Goal: Transaction & Acquisition: Purchase product/service

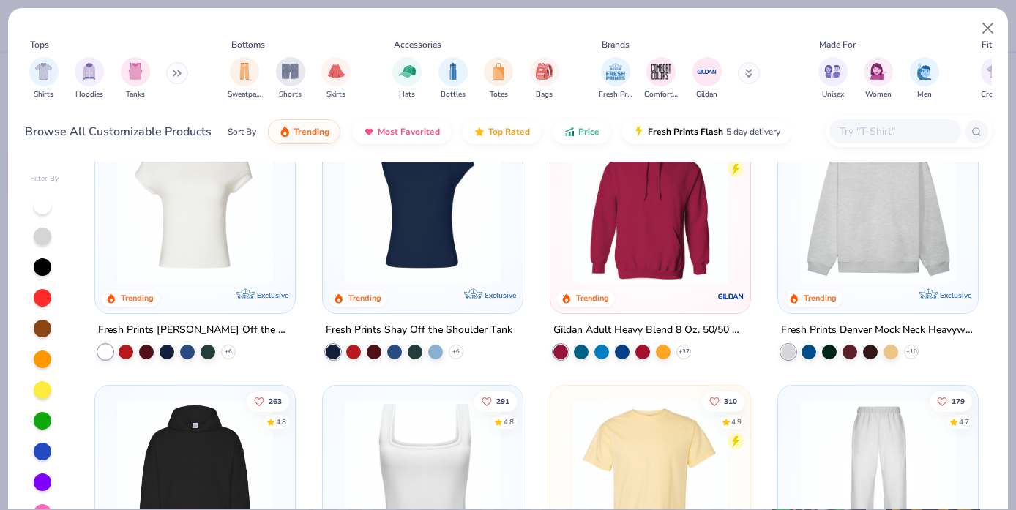
scroll to position [87, 0]
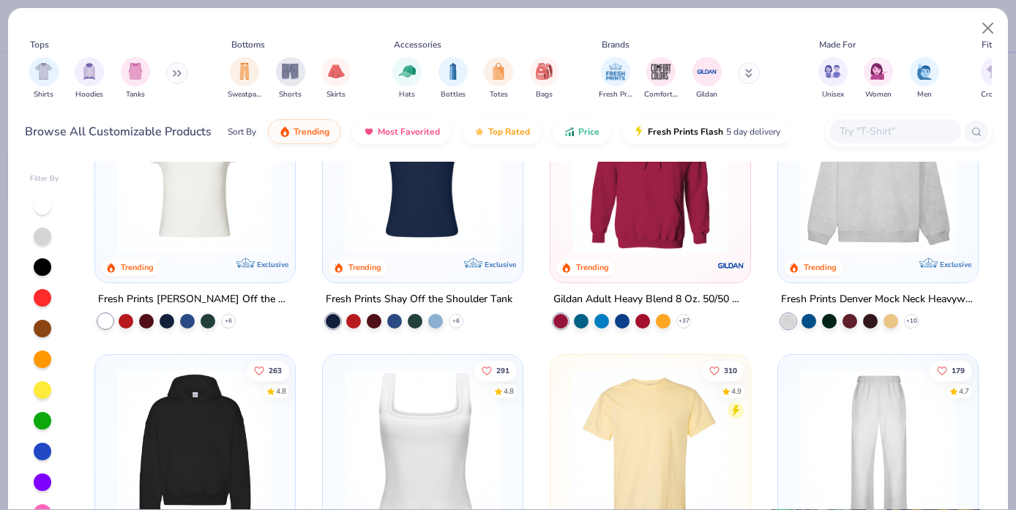
click at [179, 79] on button at bounding box center [177, 73] width 22 height 22
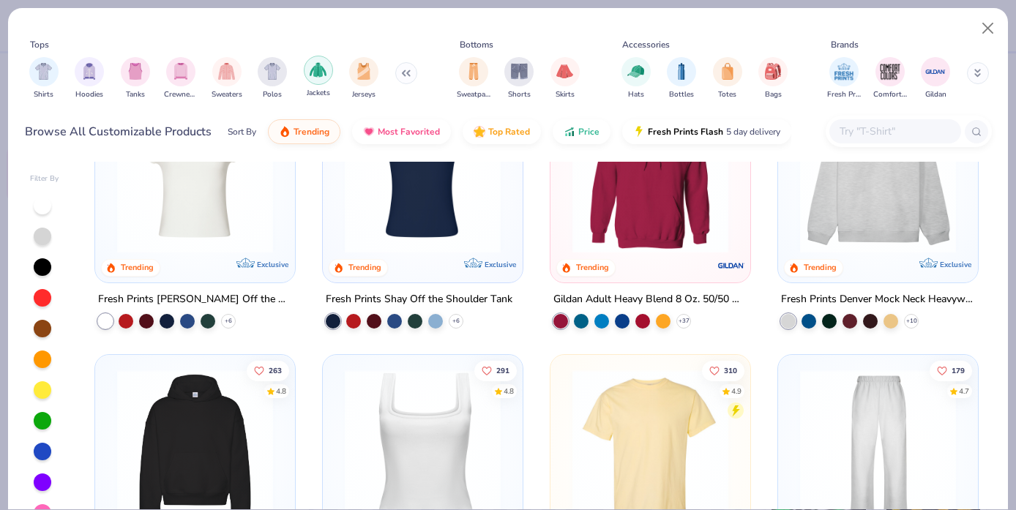
click at [319, 68] on img "filter for Jackets" at bounding box center [318, 69] width 17 height 17
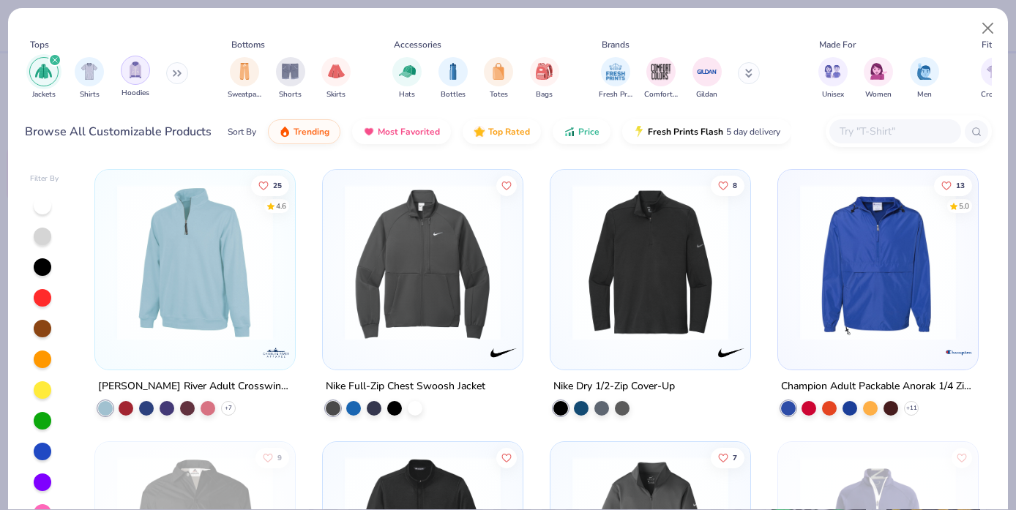
click at [130, 70] on img "filter for Hoodies" at bounding box center [135, 69] width 16 height 17
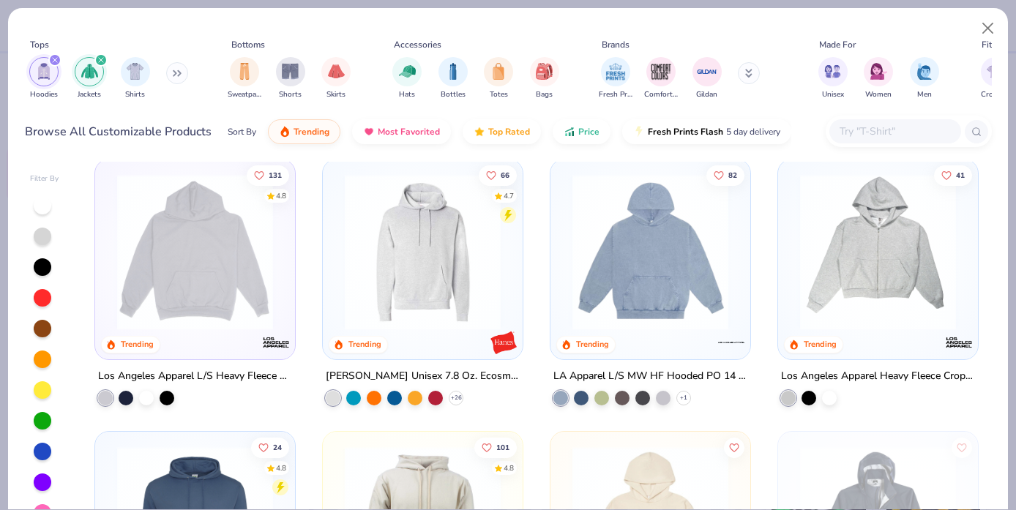
scroll to position [373, 0]
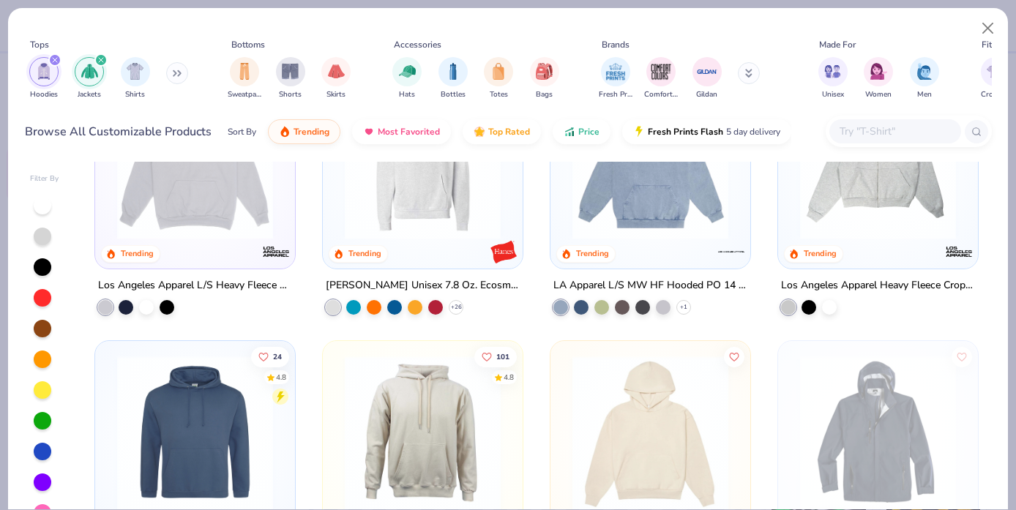
click at [895, 127] on input "text" at bounding box center [894, 131] width 113 height 17
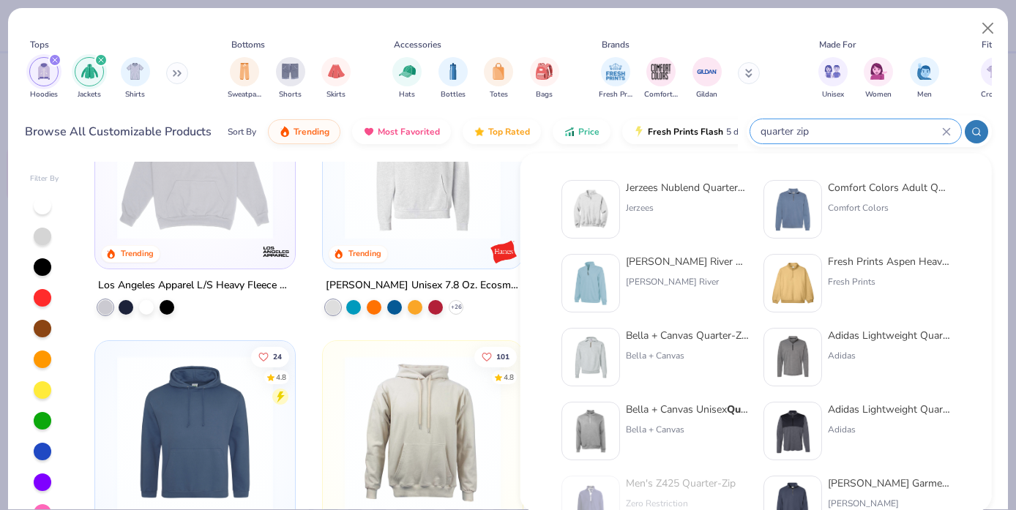
type input "quarter zip"
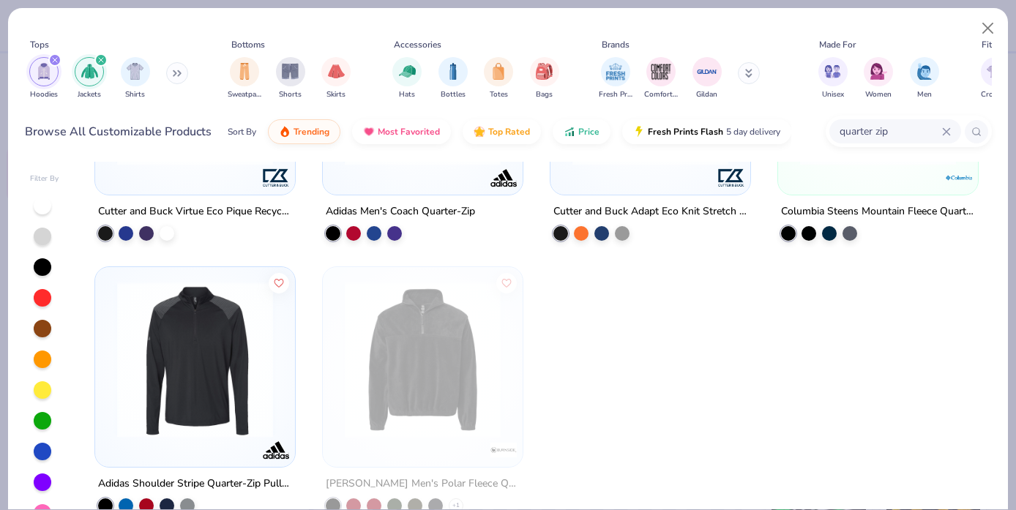
scroll to position [0, 0]
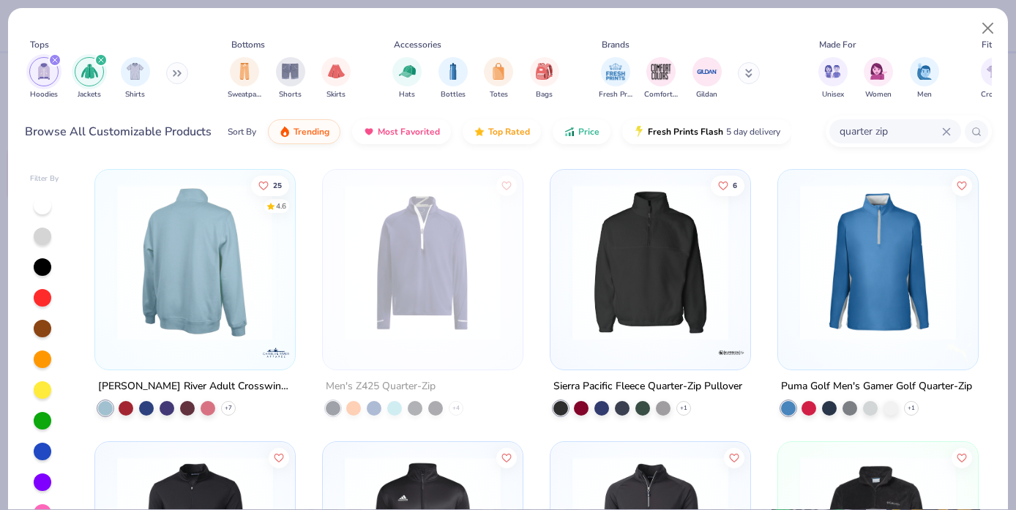
click at [193, 280] on img at bounding box center [195, 262] width 171 height 156
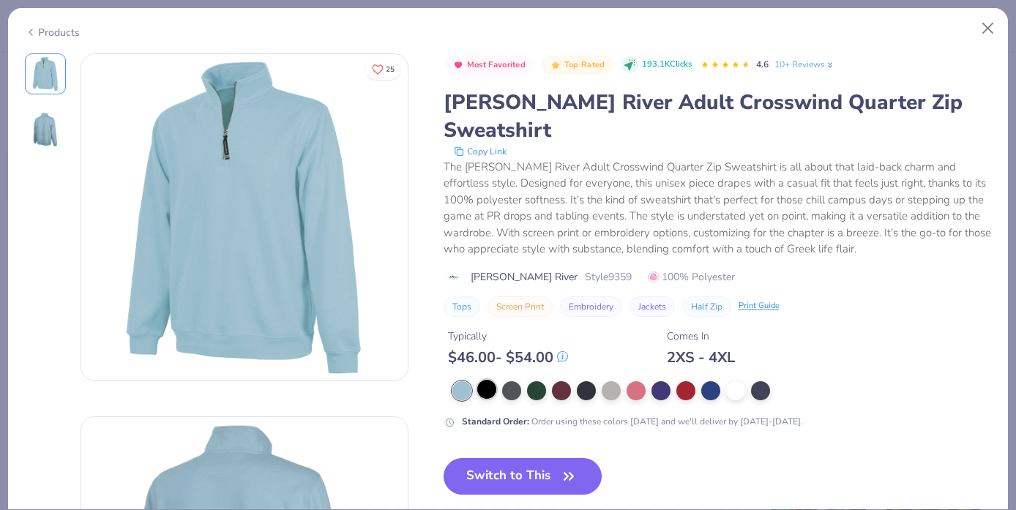
click at [489, 380] on div at bounding box center [486, 389] width 19 height 19
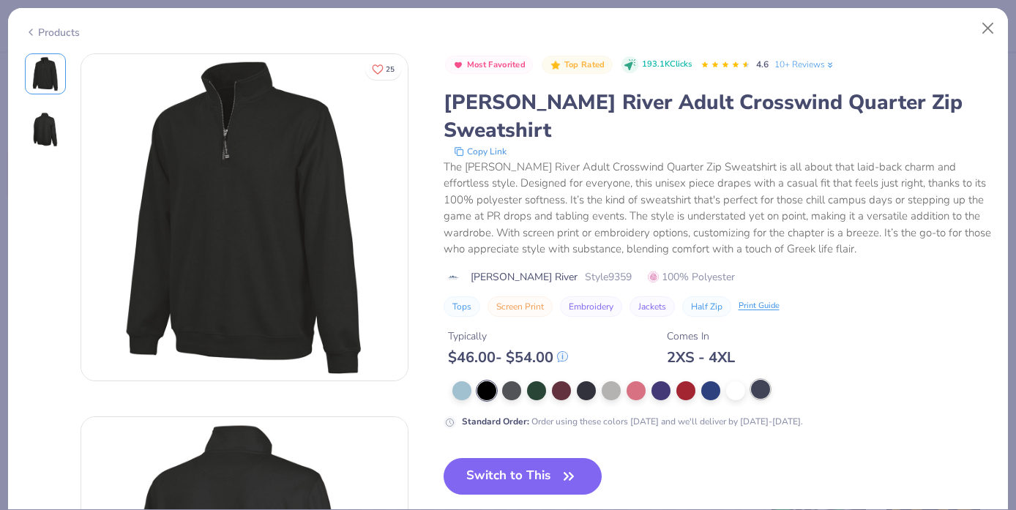
click at [761, 380] on div at bounding box center [760, 389] width 19 height 19
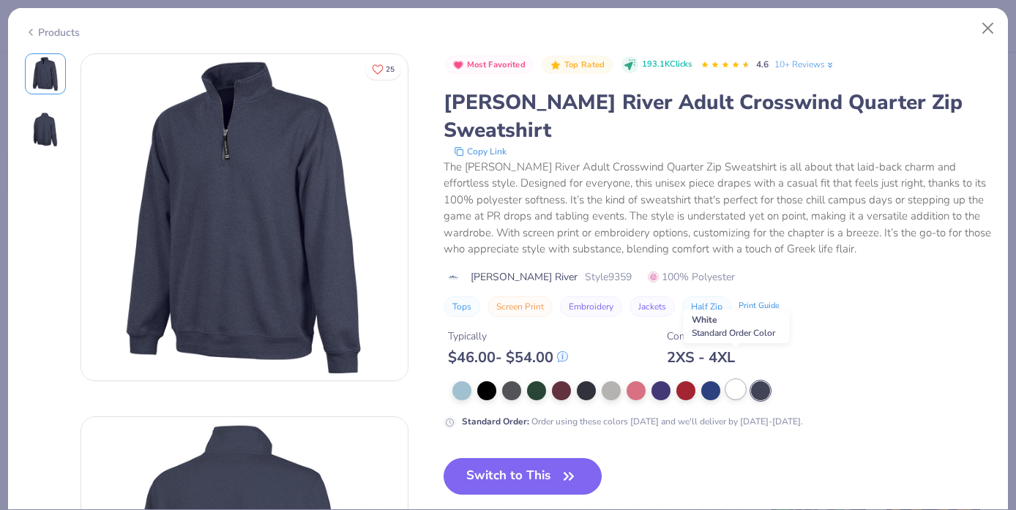
click at [739, 380] on div at bounding box center [735, 389] width 19 height 19
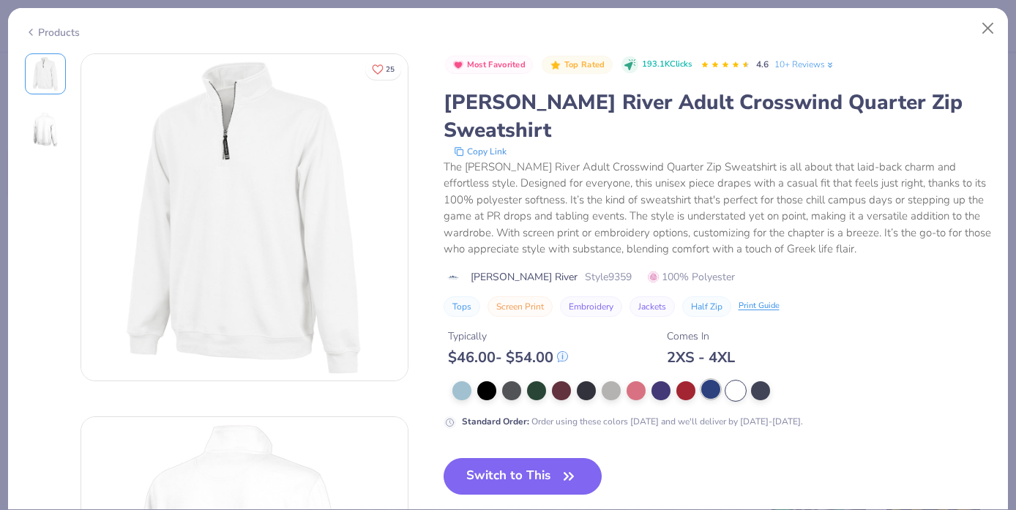
click at [714, 380] on div at bounding box center [710, 389] width 19 height 19
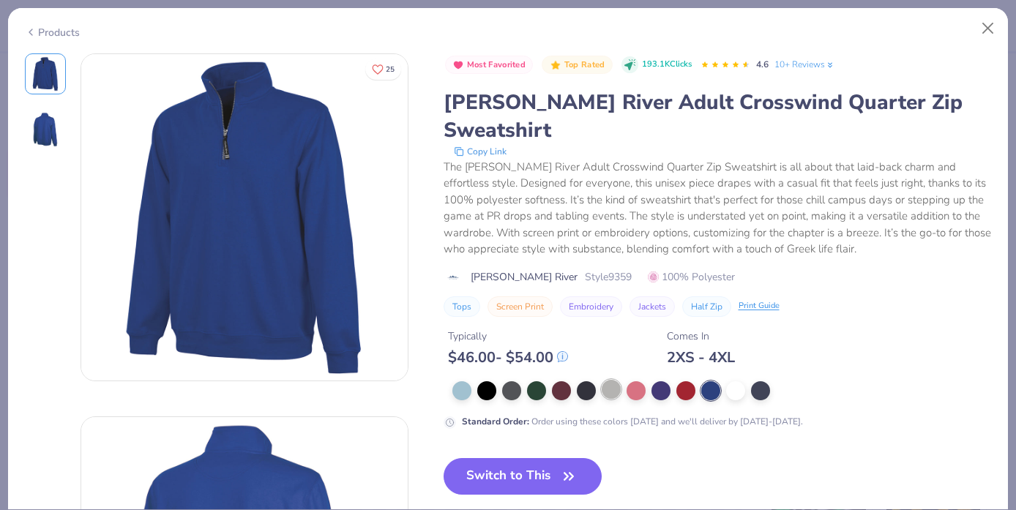
click at [613, 380] on div at bounding box center [611, 389] width 19 height 19
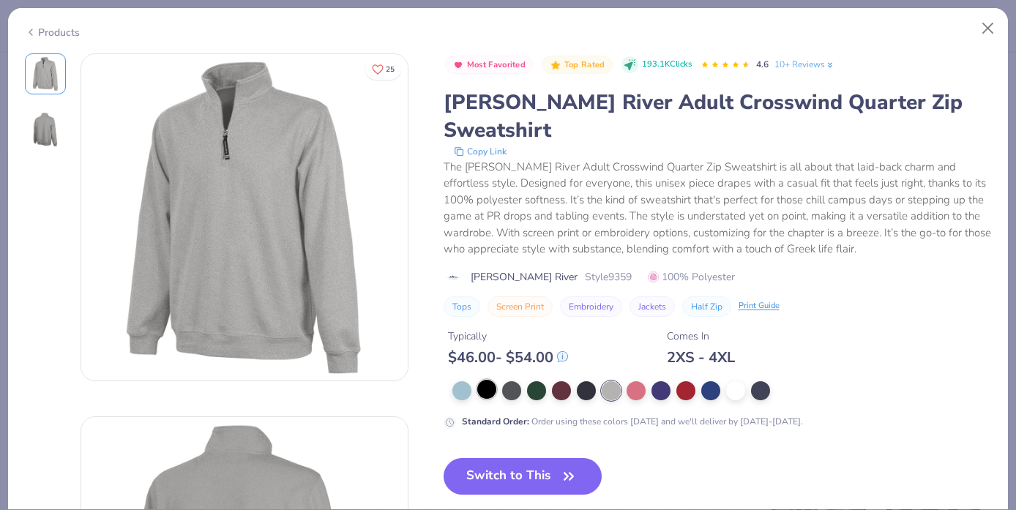
click at [487, 380] on div at bounding box center [486, 389] width 19 height 19
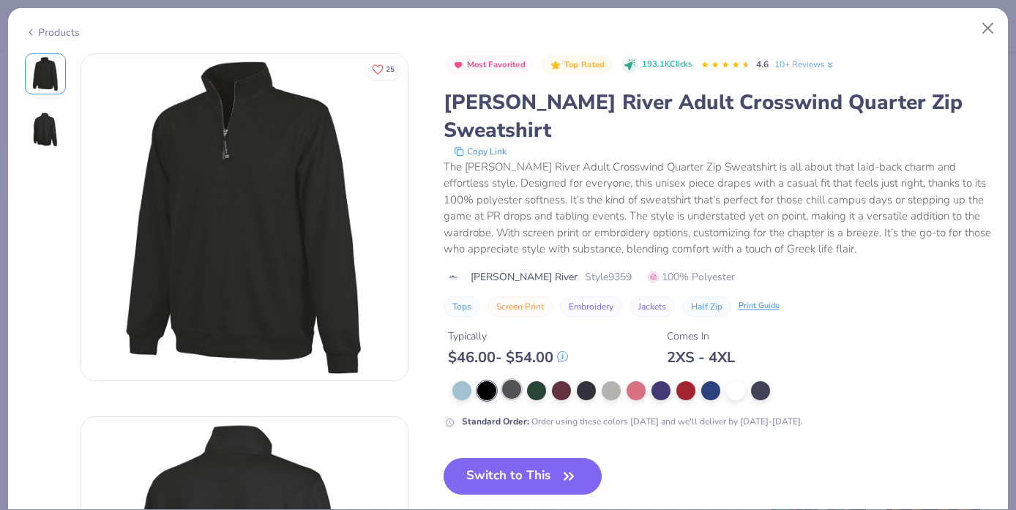
click at [521, 380] on div at bounding box center [511, 389] width 19 height 19
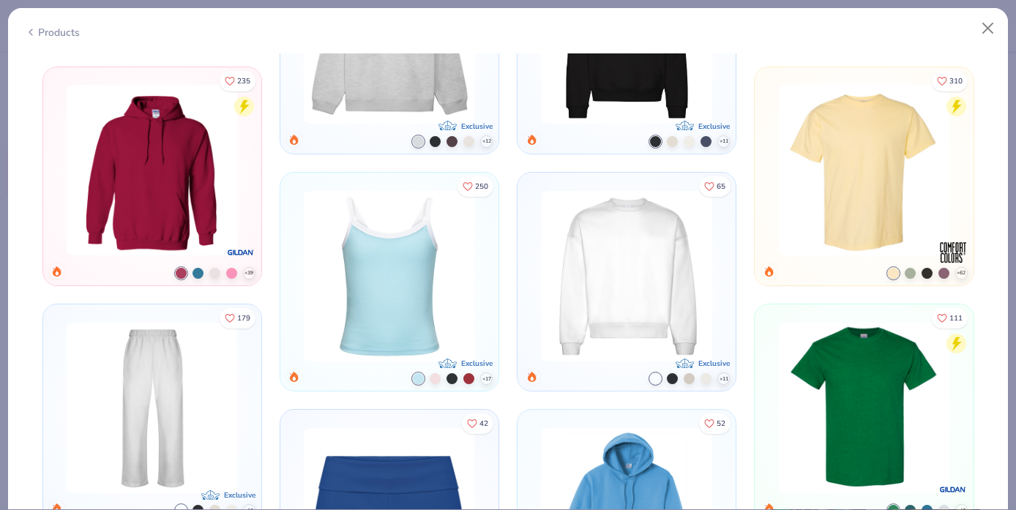
scroll to position [1039, 0]
click at [620, 279] on img at bounding box center [626, 275] width 183 height 171
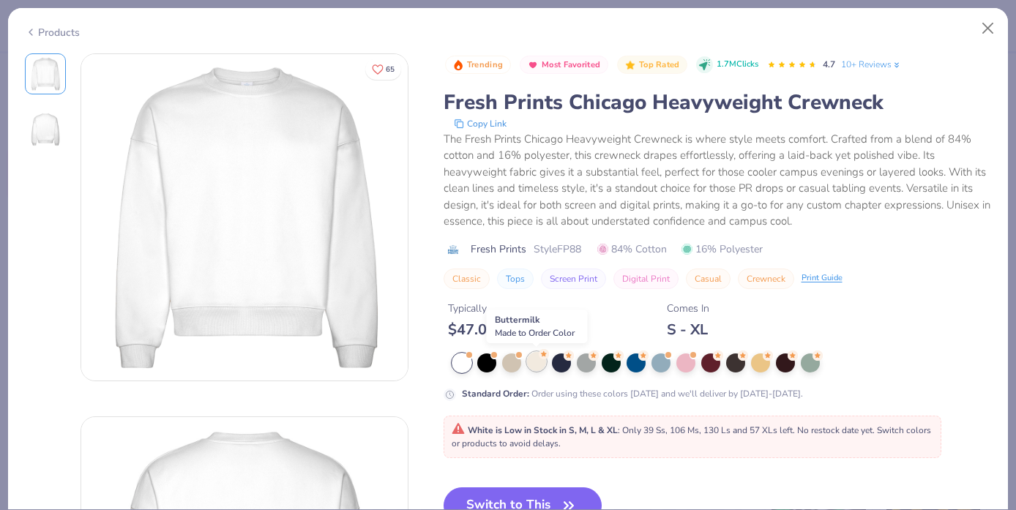
click at [538, 361] on div at bounding box center [536, 361] width 19 height 19
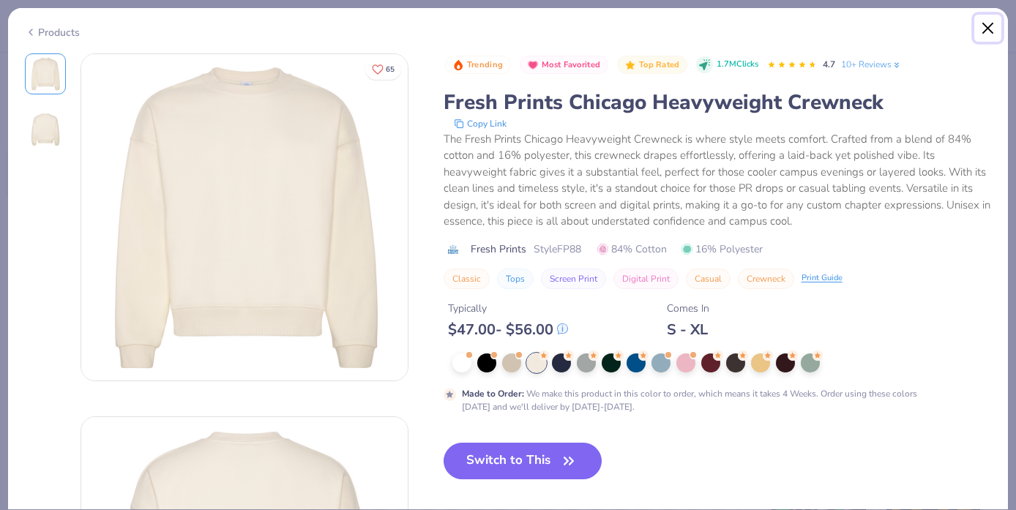
click at [984, 28] on button "Close" at bounding box center [988, 29] width 28 height 28
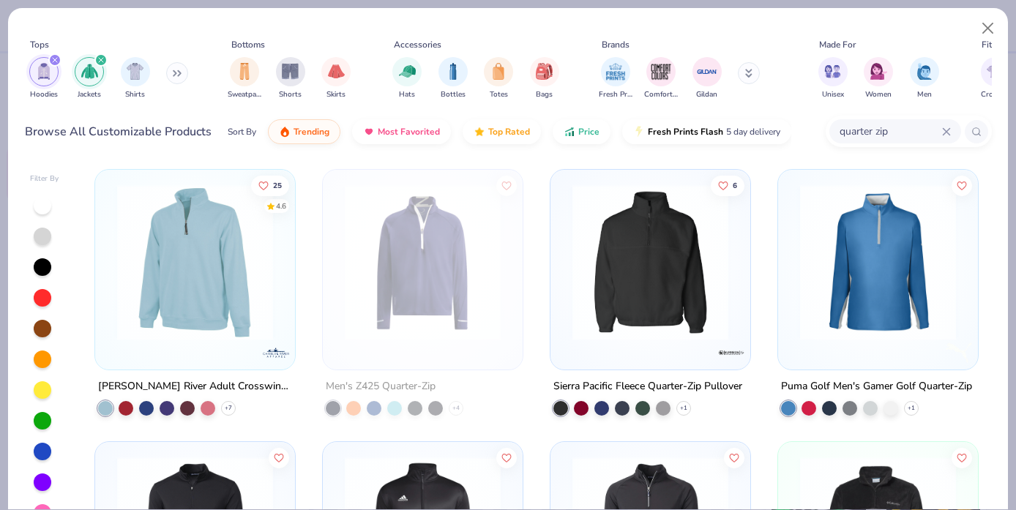
click at [847, 81] on div "Unisex Women Men" at bounding box center [879, 78] width 130 height 54
click at [832, 73] on img "filter for Unisex" at bounding box center [832, 69] width 17 height 17
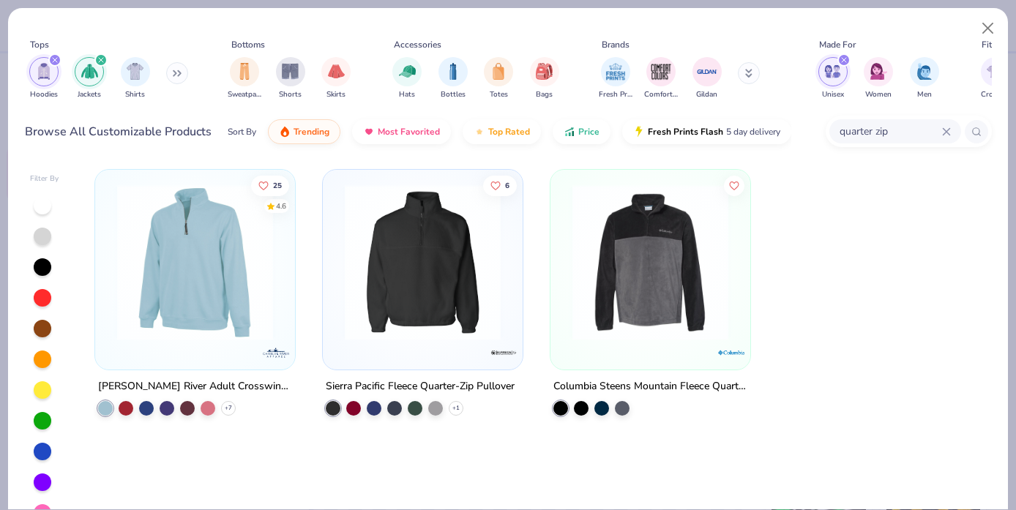
click at [100, 59] on icon "filter for Jackets" at bounding box center [101, 60] width 6 height 6
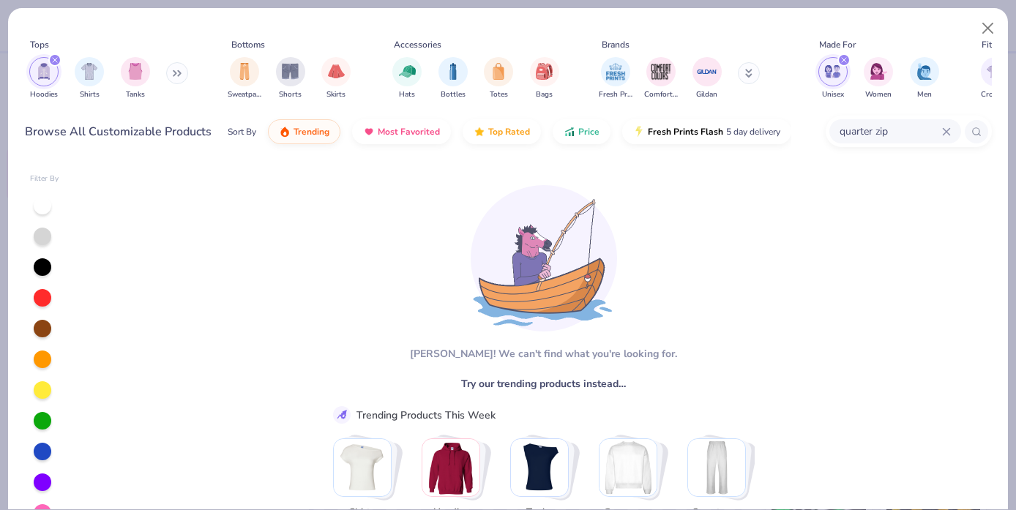
click at [53, 58] on icon "filter for Hoodies" at bounding box center [55, 60] width 6 height 6
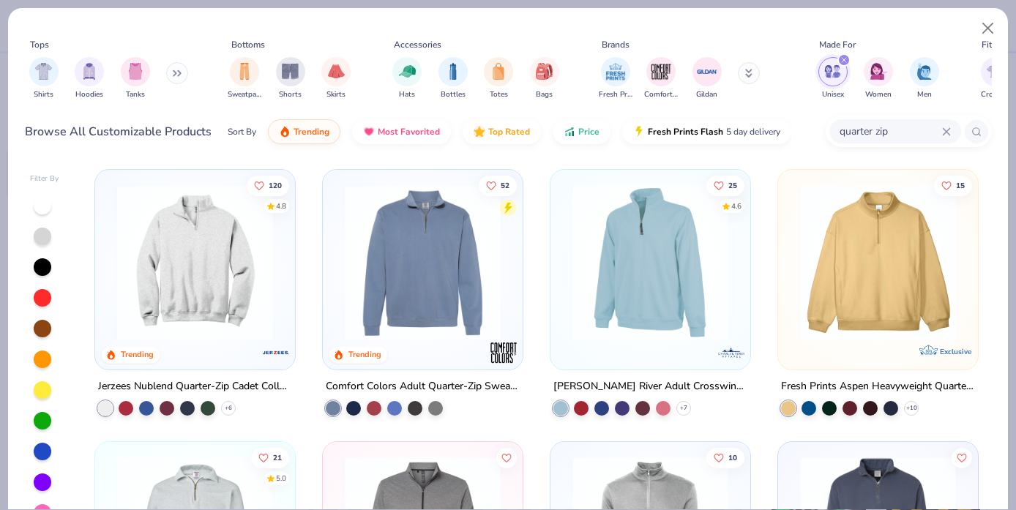
click at [173, 297] on img at bounding box center [195, 262] width 171 height 156
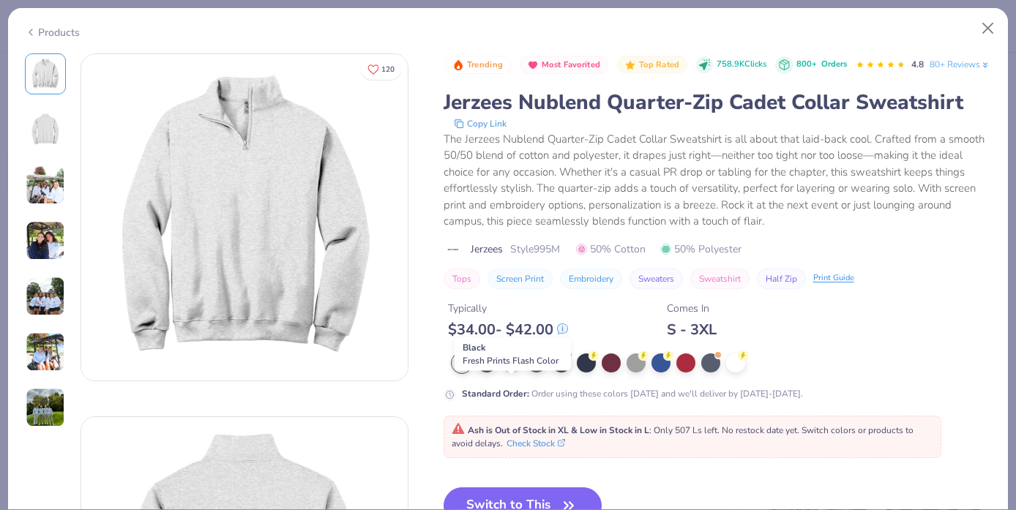
click at [509, 371] on div at bounding box center [511, 361] width 19 height 19
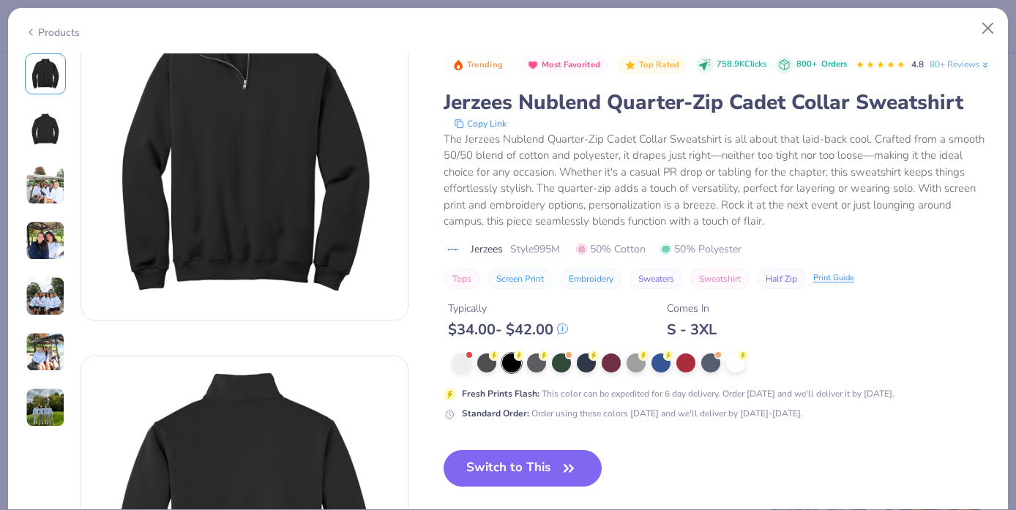
scroll to position [61, 0]
click at [709, 371] on div at bounding box center [710, 361] width 19 height 19
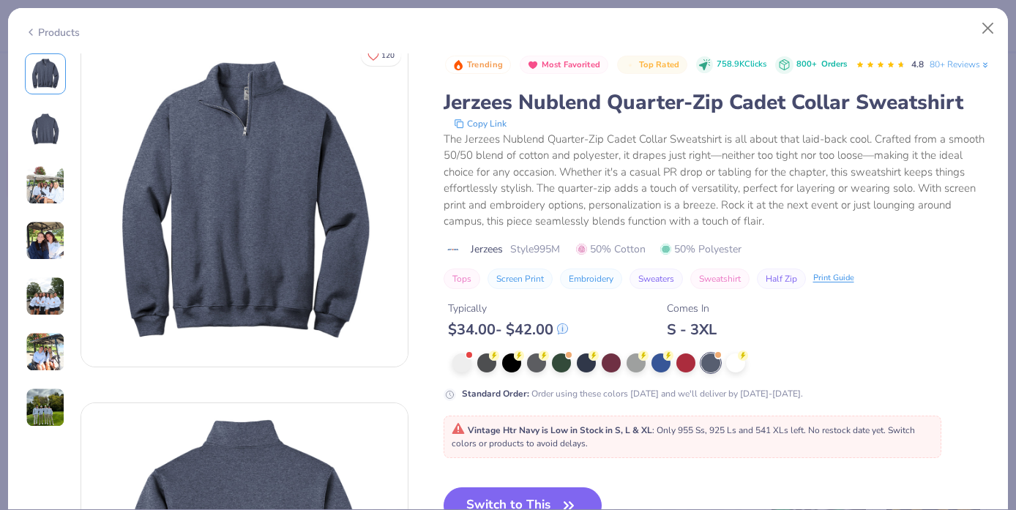
scroll to position [15, 0]
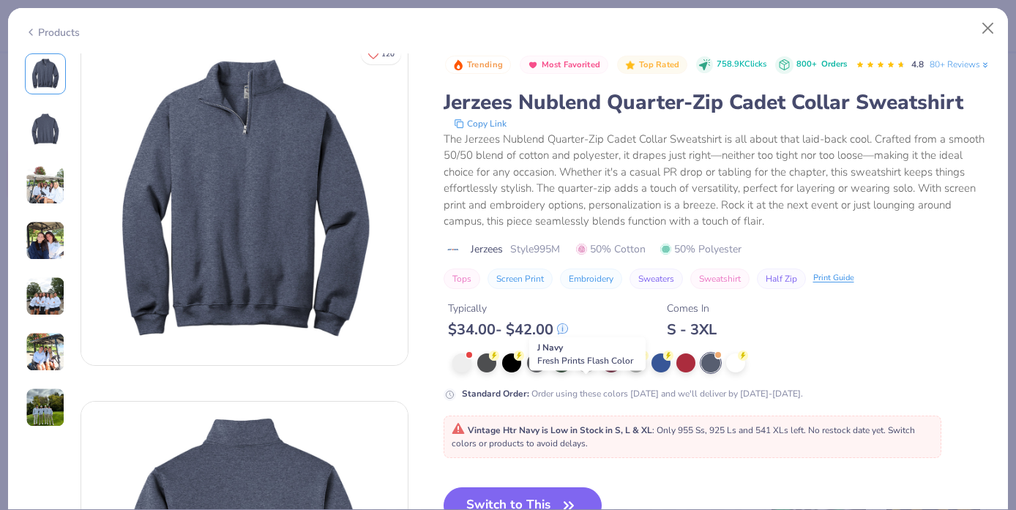
click at [584, 371] on div at bounding box center [586, 361] width 19 height 19
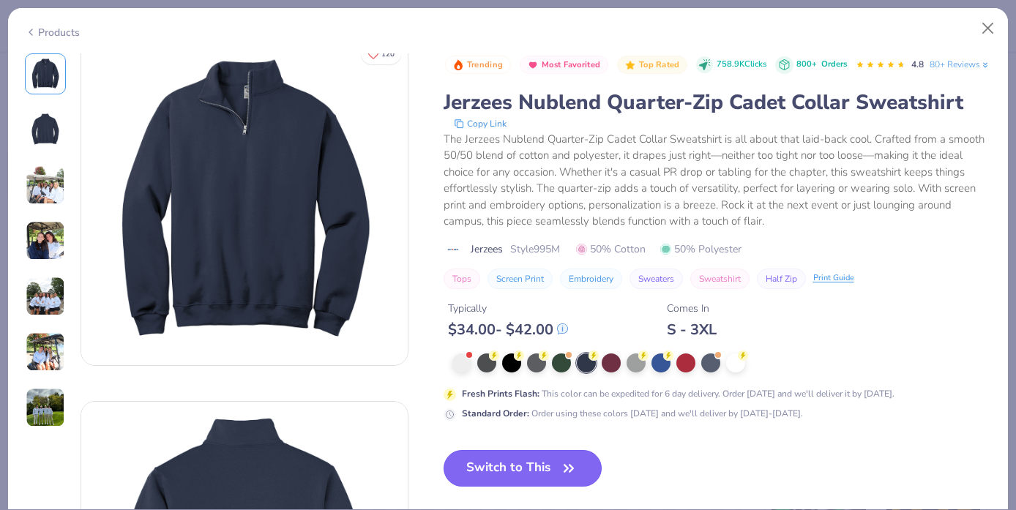
click at [564, 479] on icon "button" at bounding box center [568, 468] width 20 height 20
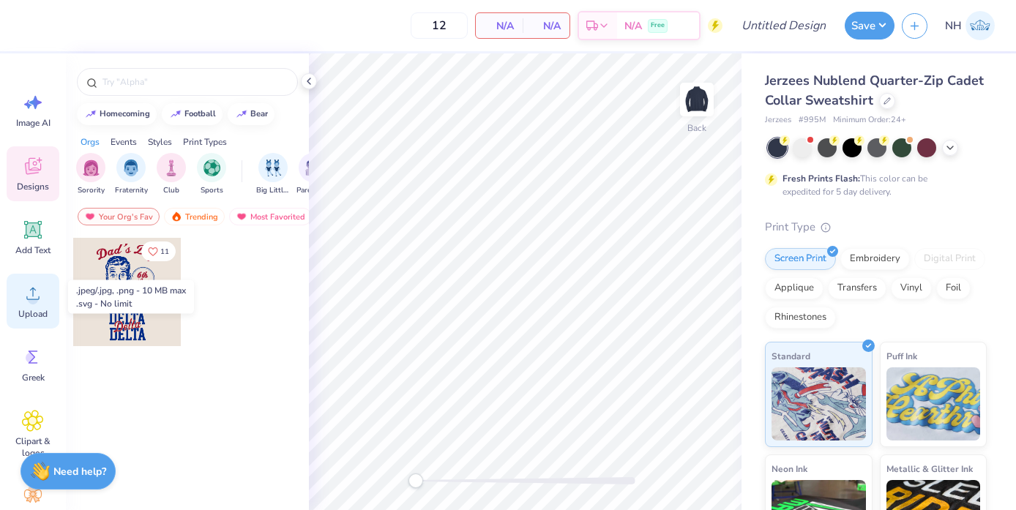
click at [25, 294] on icon at bounding box center [33, 294] width 22 height 22
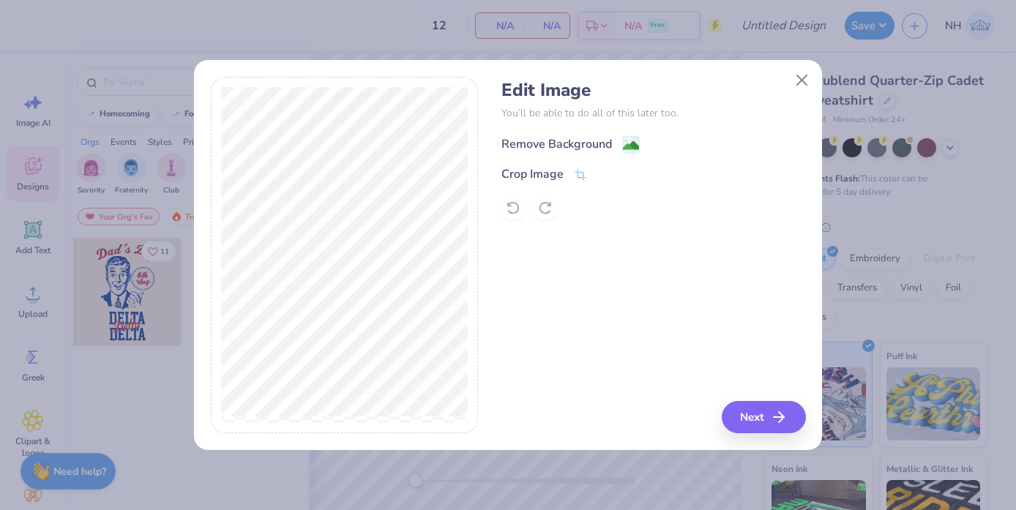
click at [580, 135] on div "Remove Background" at bounding box center [556, 144] width 111 height 18
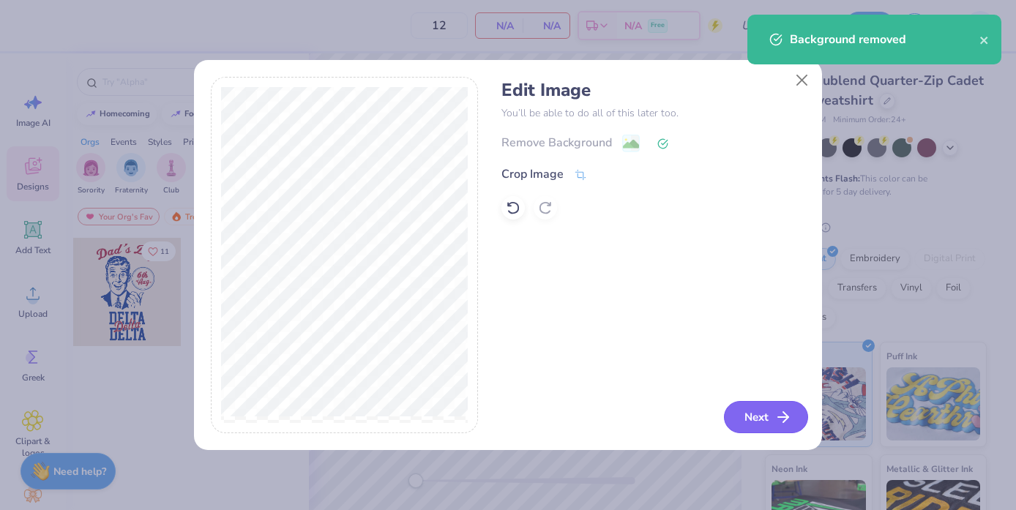
click at [773, 422] on button "Next" at bounding box center [766, 417] width 84 height 32
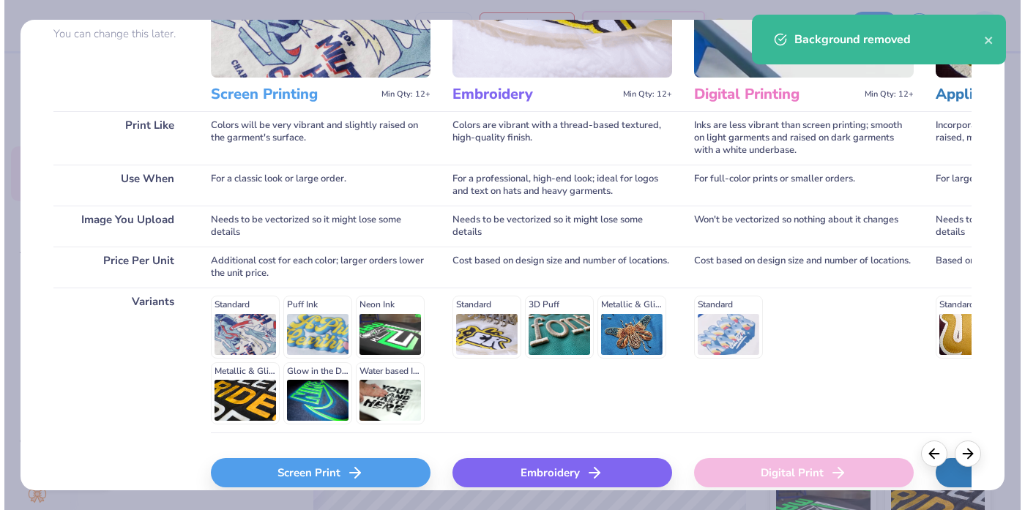
scroll to position [220, 0]
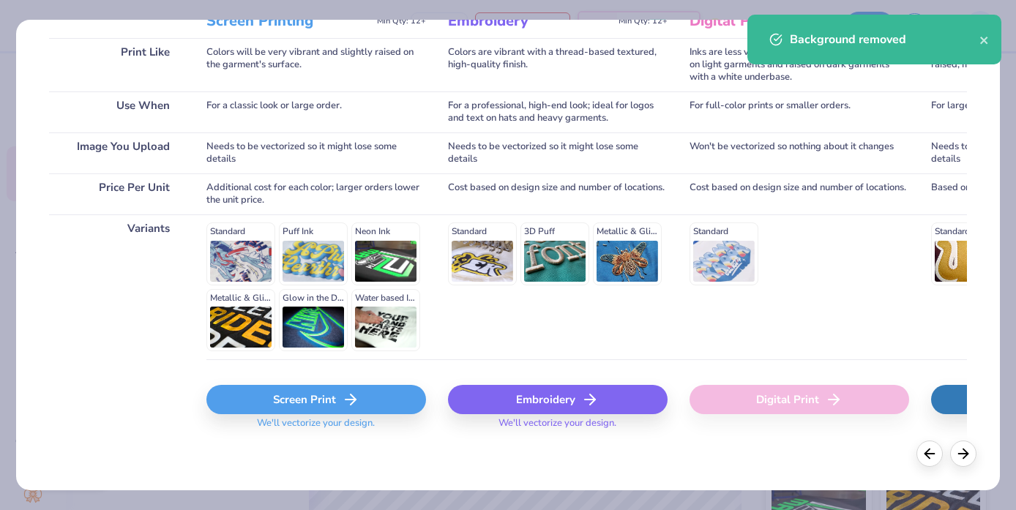
click at [299, 398] on div "Screen Print" at bounding box center [316, 399] width 220 height 29
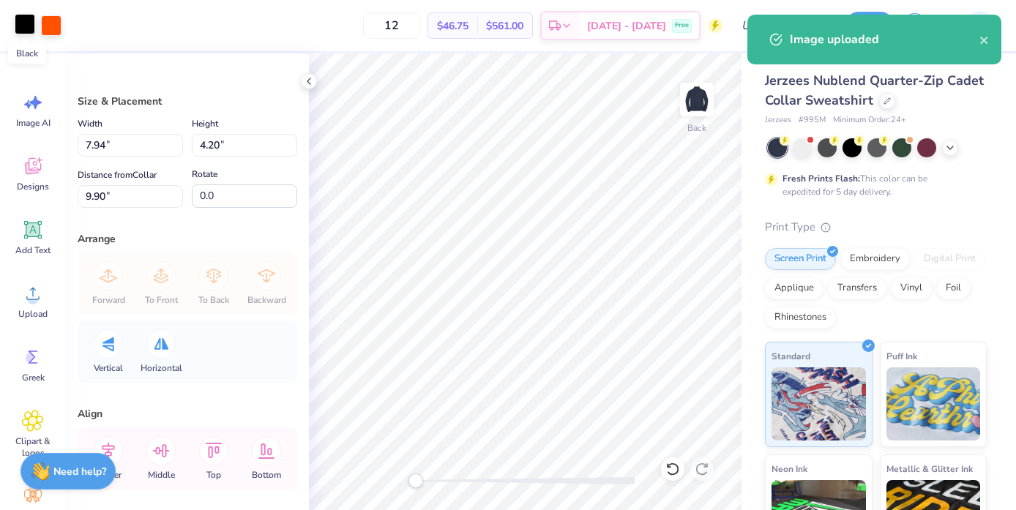
click at [26, 26] on div at bounding box center [25, 24] width 20 height 20
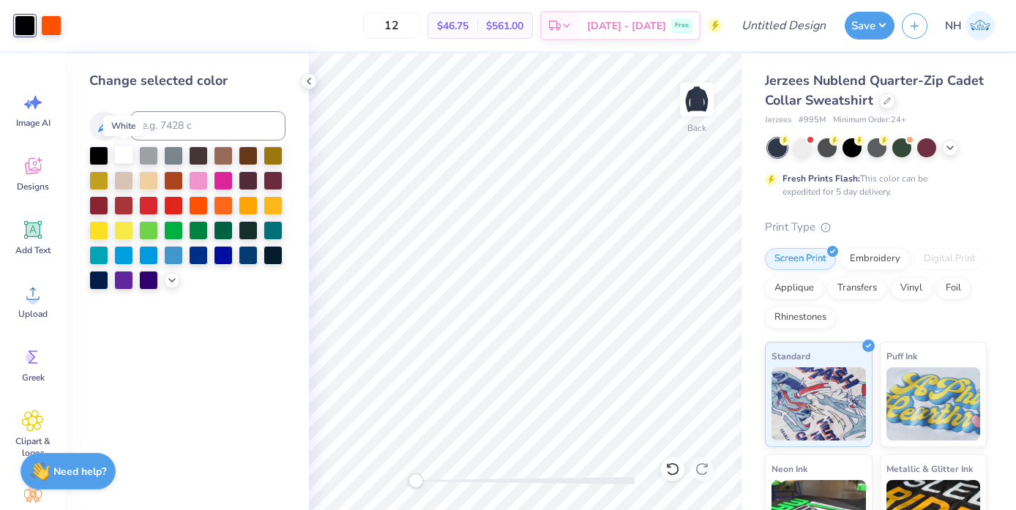
click at [123, 154] on div at bounding box center [123, 154] width 19 height 19
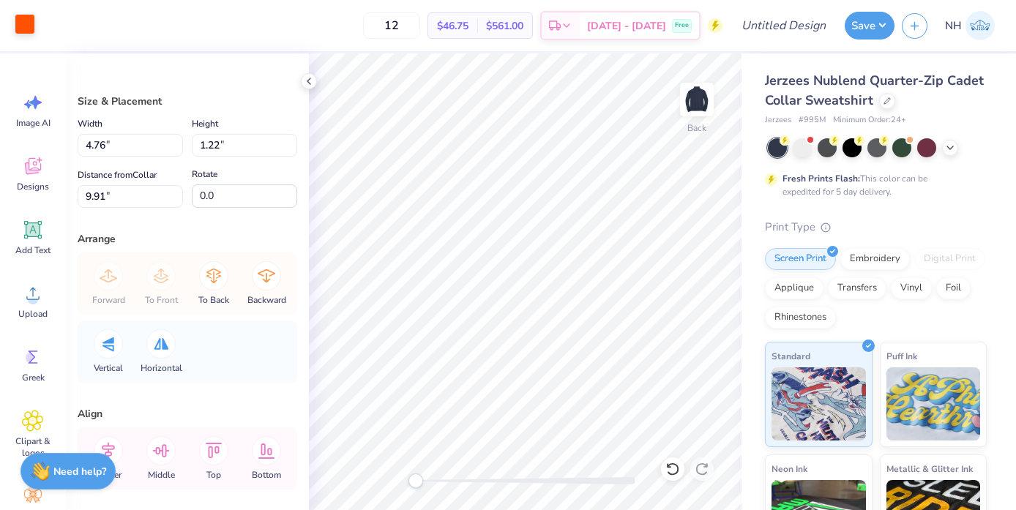
click at [24, 20] on div at bounding box center [25, 24] width 20 height 20
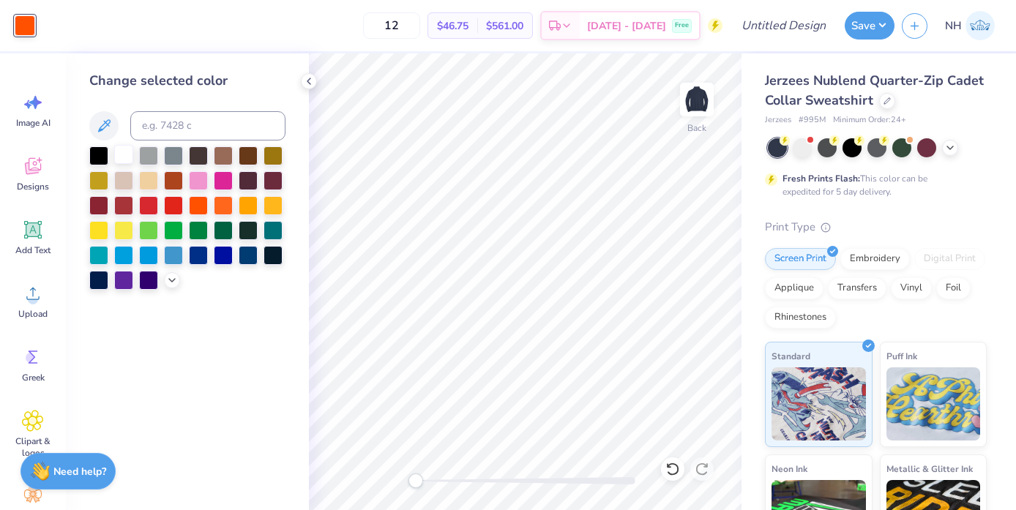
click at [126, 154] on div at bounding box center [123, 154] width 19 height 19
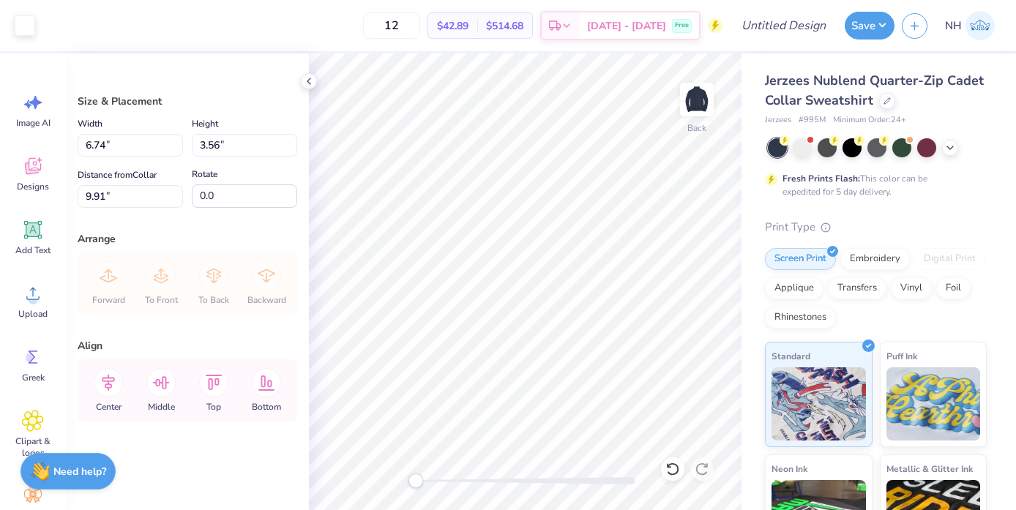
type input "4.10"
type input "4.90"
type input "2.59"
type input "4.17"
type input "4.23"
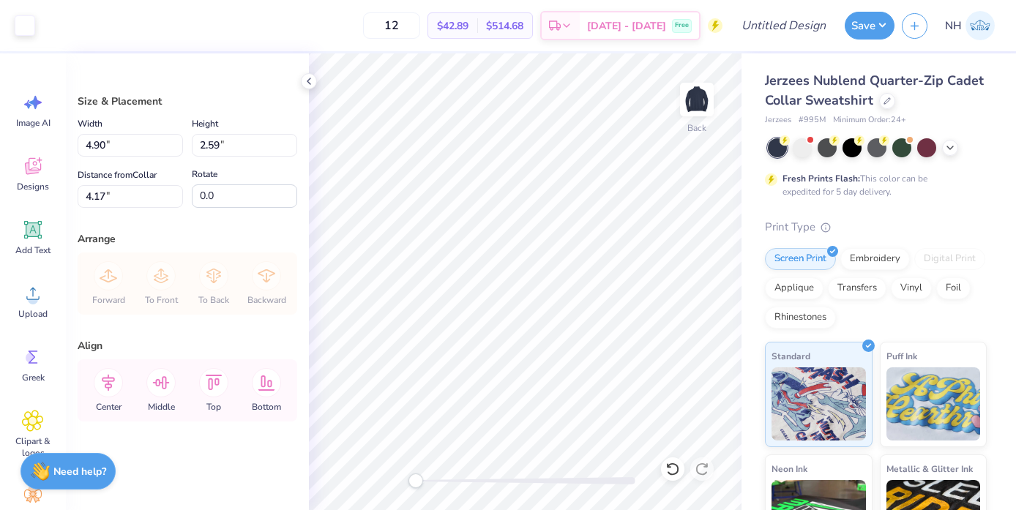
type input "2.23"
type input "4.45"
type input "4.62"
type input "2.44"
type input "4.13"
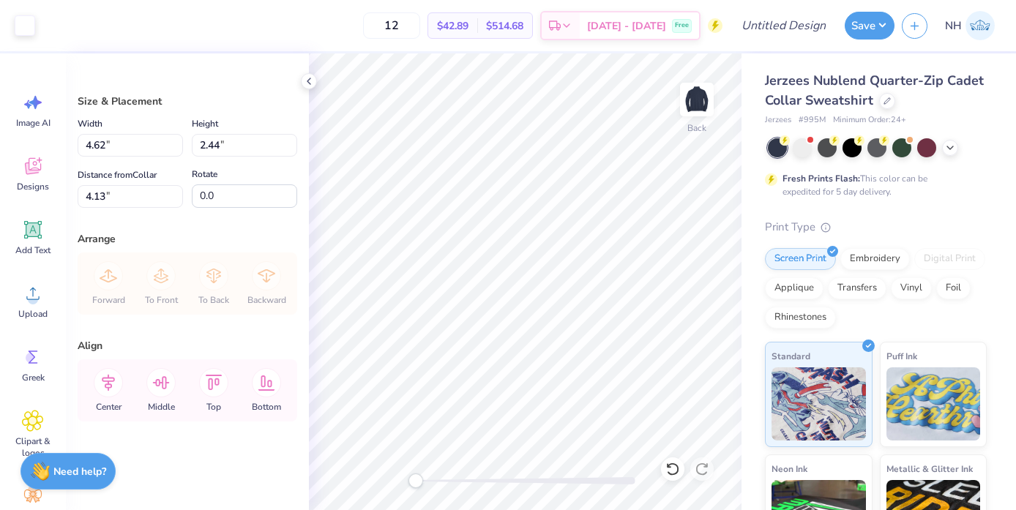
type input "4.84"
type input "2.56"
type input "3.99"
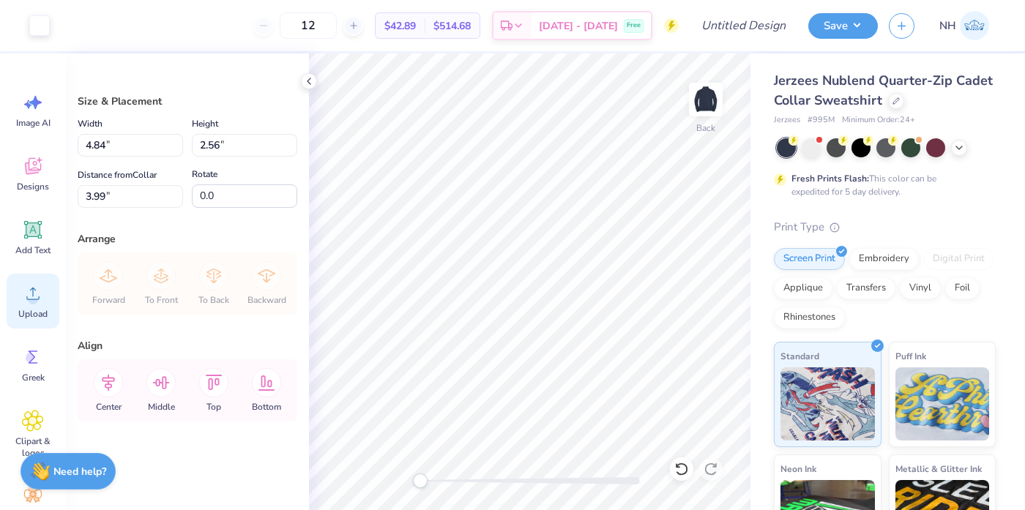
click at [31, 305] on div "Upload" at bounding box center [33, 301] width 53 height 55
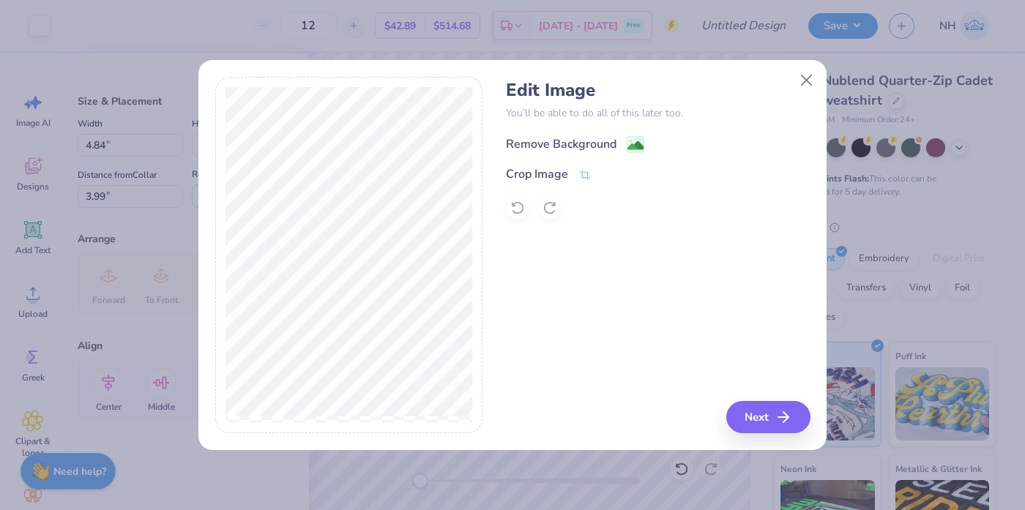
click at [558, 149] on div "Remove Background" at bounding box center [561, 144] width 111 height 18
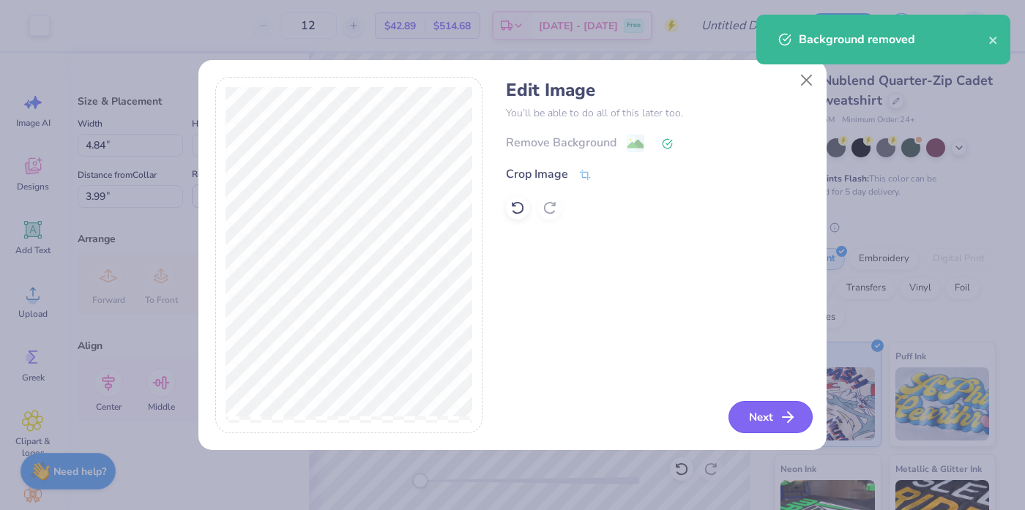
click at [758, 408] on button "Next" at bounding box center [770, 417] width 84 height 32
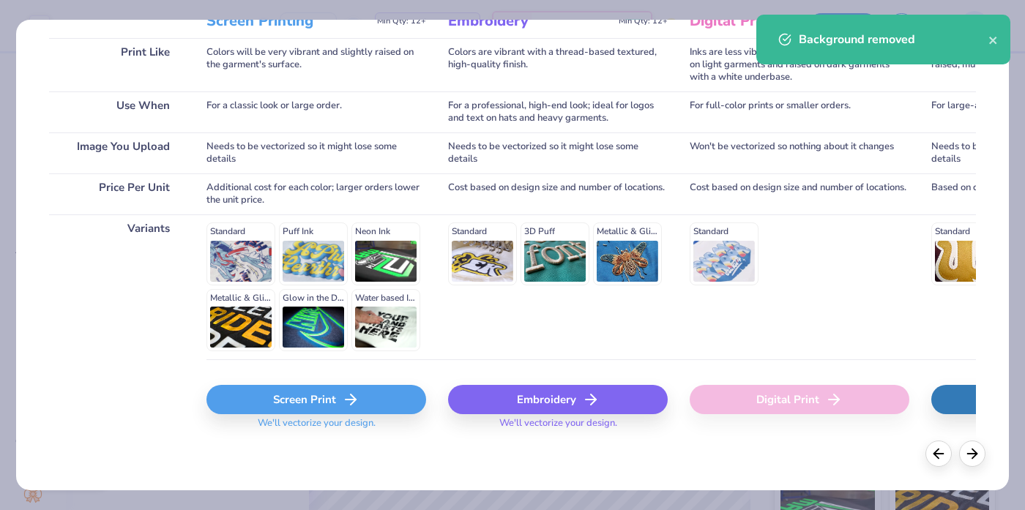
click at [304, 398] on div "Screen Print" at bounding box center [316, 399] width 220 height 29
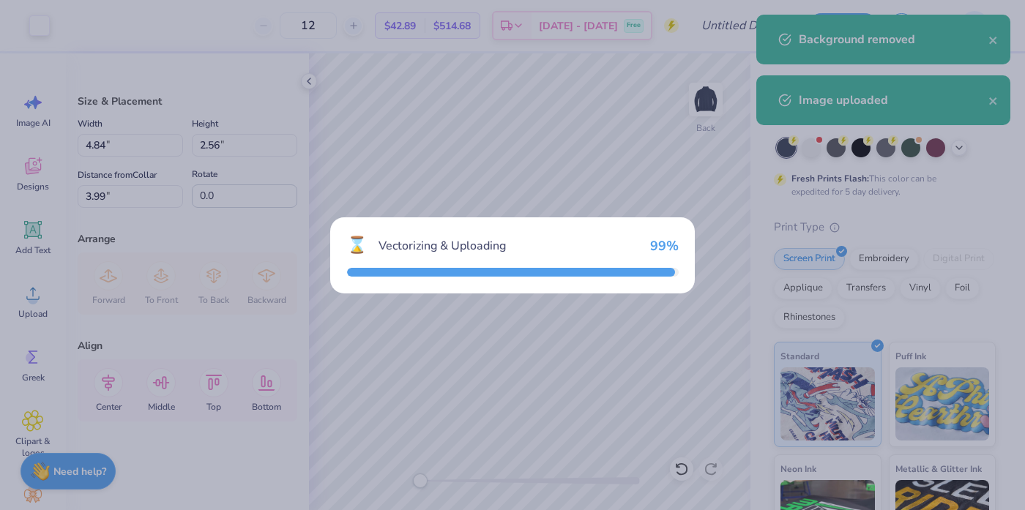
type input "7.94"
type input "4.25"
type input "9.87"
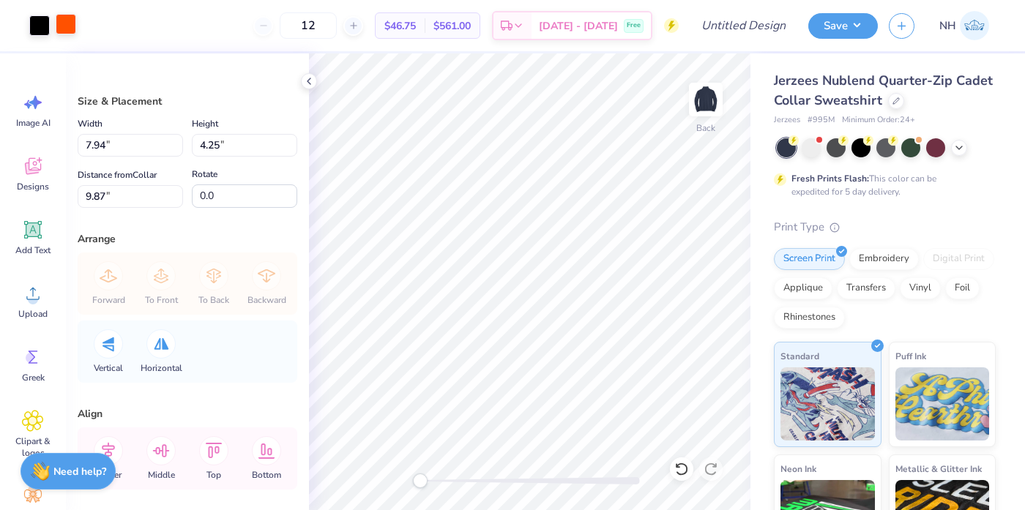
click at [67, 29] on div at bounding box center [66, 24] width 20 height 20
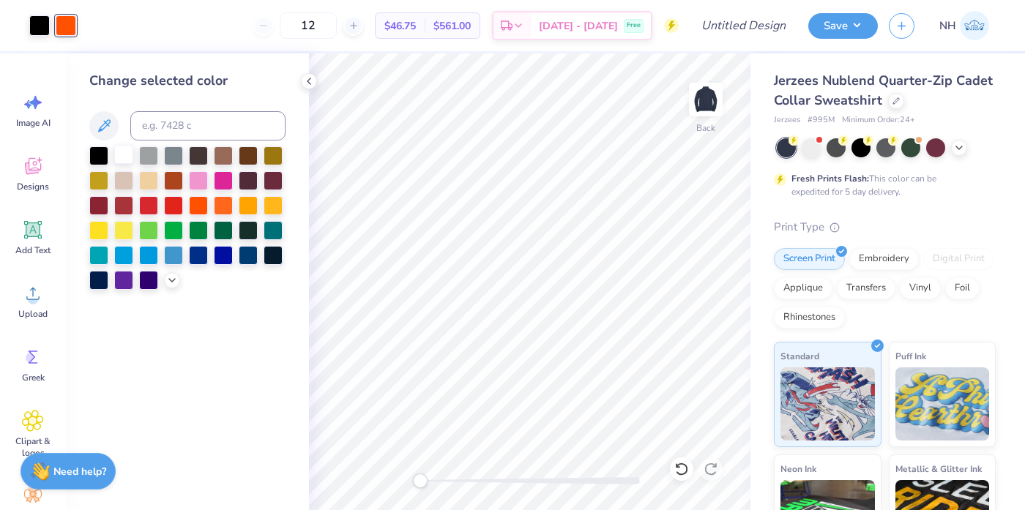
click at [124, 150] on div at bounding box center [123, 154] width 19 height 19
click at [34, 11] on div "Art colors" at bounding box center [38, 25] width 76 height 51
click at [37, 21] on div at bounding box center [39, 24] width 20 height 20
click at [118, 155] on div at bounding box center [123, 154] width 19 height 19
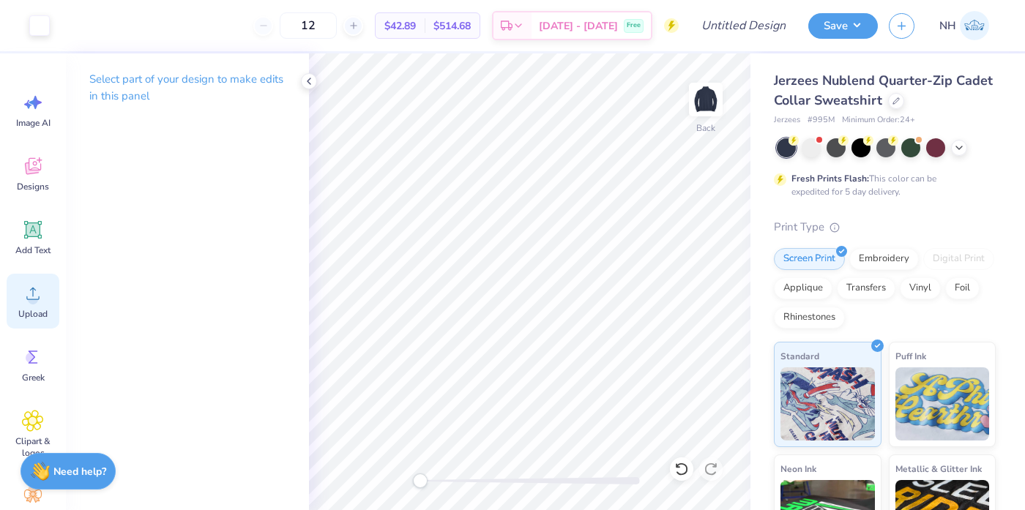
click at [31, 285] on icon at bounding box center [33, 294] width 22 height 22
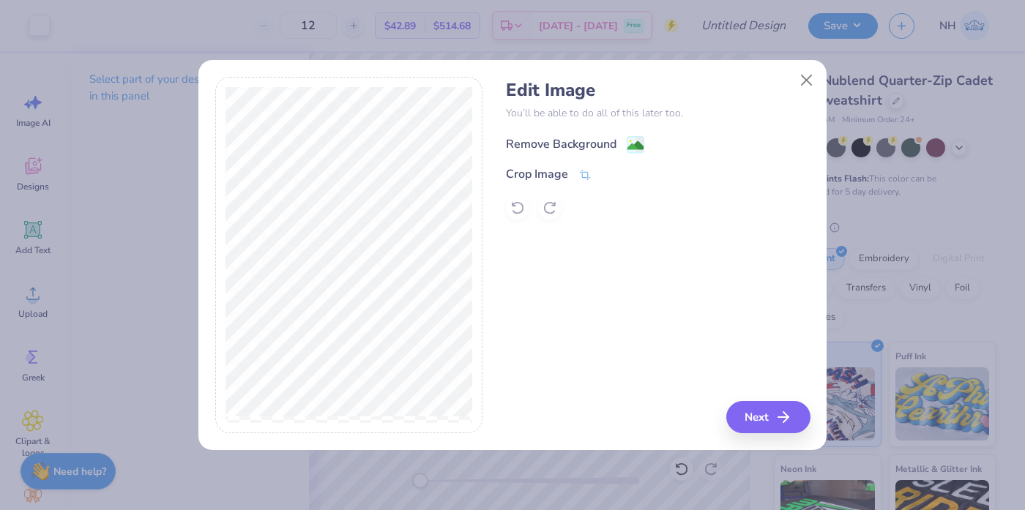
click at [594, 149] on div "Remove Background" at bounding box center [561, 144] width 111 height 18
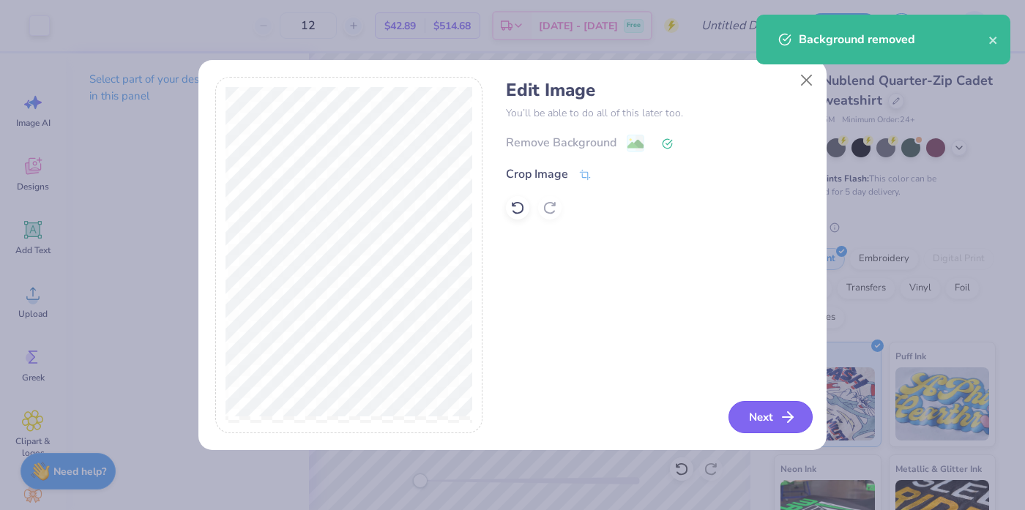
click at [775, 412] on button "Next" at bounding box center [770, 417] width 84 height 32
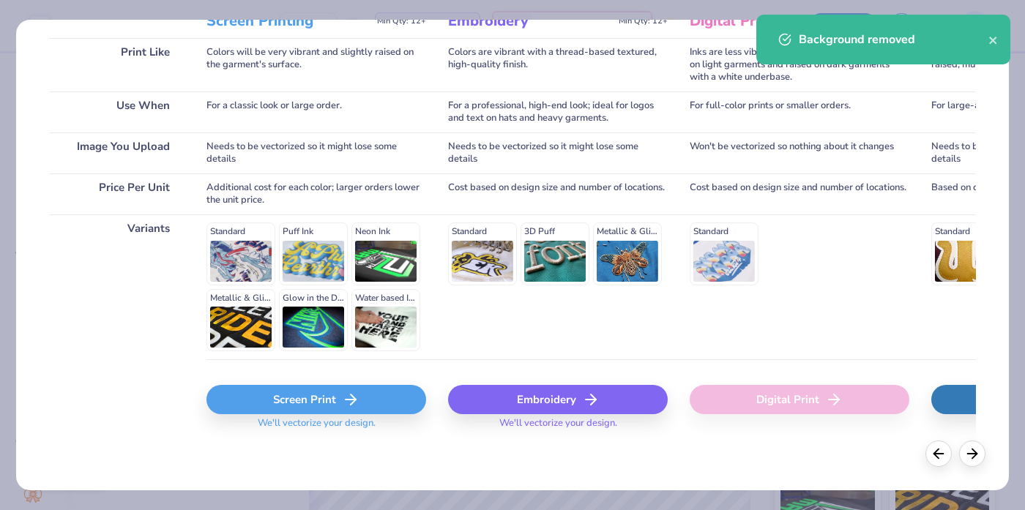
click at [313, 394] on div "Screen Print" at bounding box center [316, 399] width 220 height 29
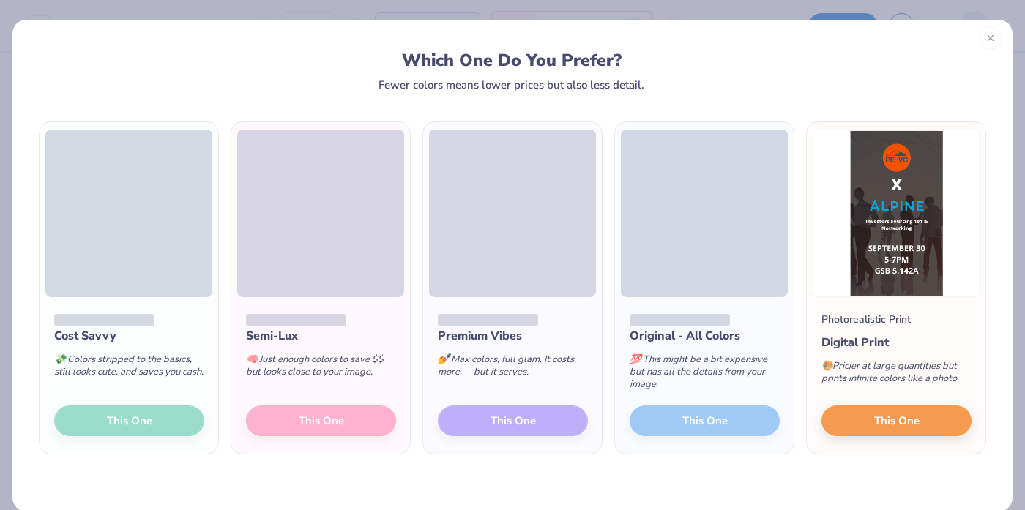
click at [995, 38] on div at bounding box center [990, 37] width 23 height 23
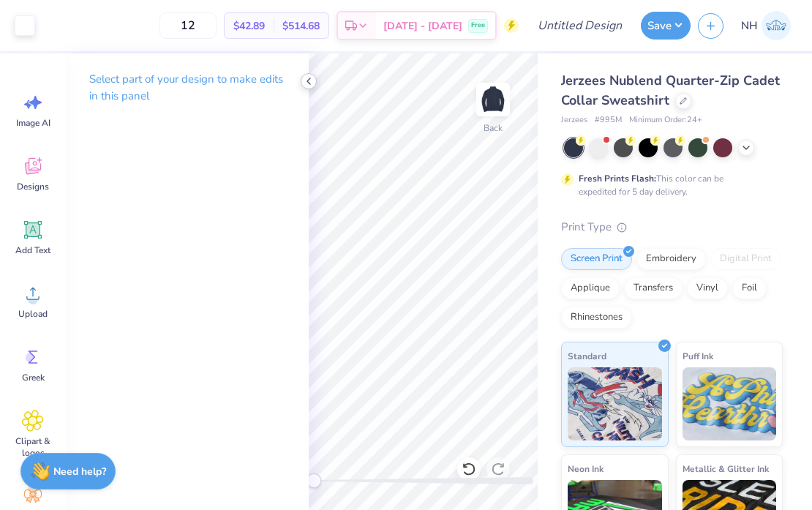
click at [312, 81] on icon at bounding box center [309, 81] width 12 height 12
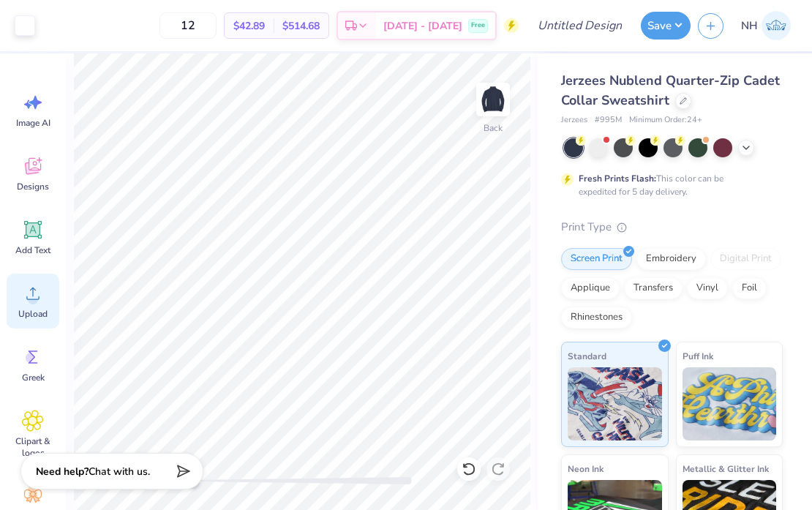
click at [20, 298] on div "Upload" at bounding box center [33, 301] width 53 height 55
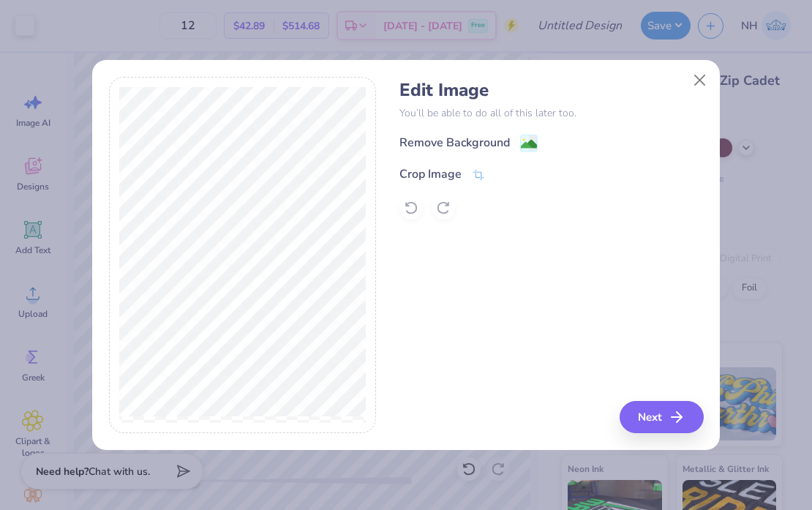
click at [497, 133] on div "Edit Image You’ll be able to do all of this later too. Remove Background Crop I…" at bounding box center [552, 150] width 304 height 140
click at [501, 149] on div "Remove Background" at bounding box center [455, 144] width 111 height 18
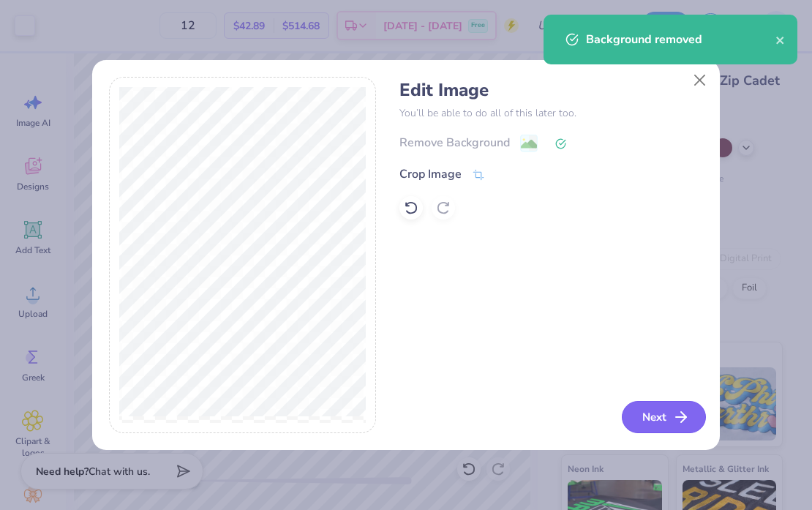
click at [671, 427] on button "Next" at bounding box center [664, 417] width 84 height 32
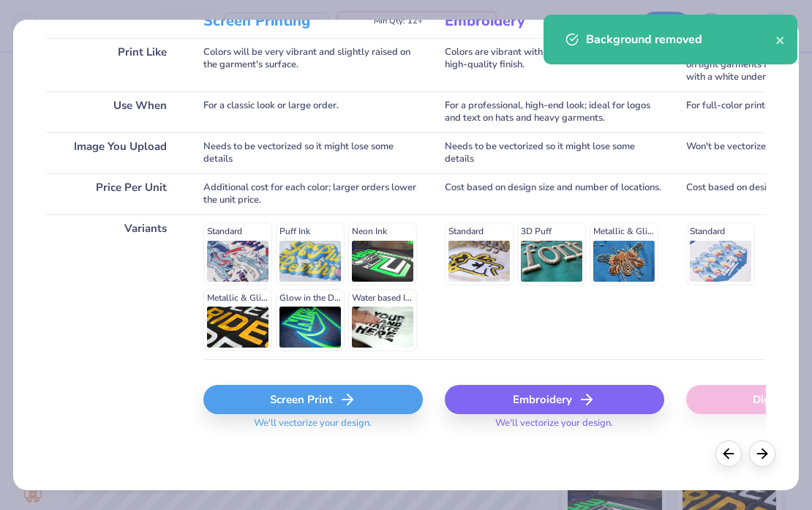
click at [299, 406] on div "Screen Print" at bounding box center [313, 399] width 220 height 29
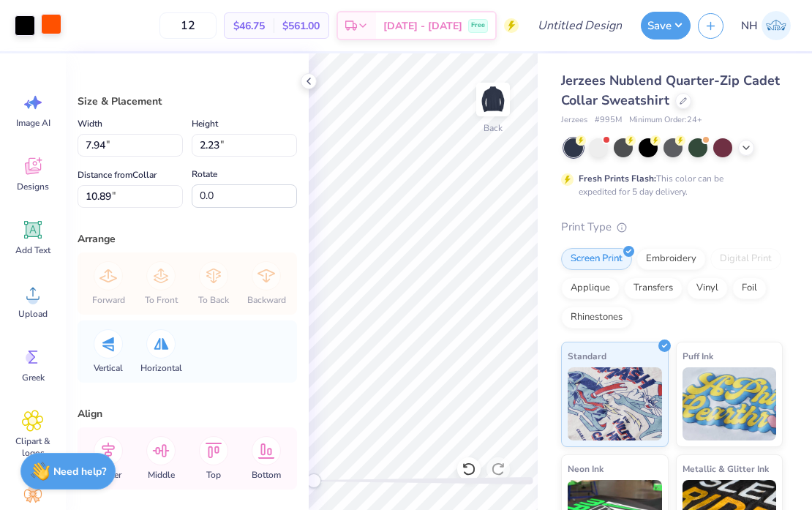
click at [59, 30] on div at bounding box center [51, 24] width 20 height 20
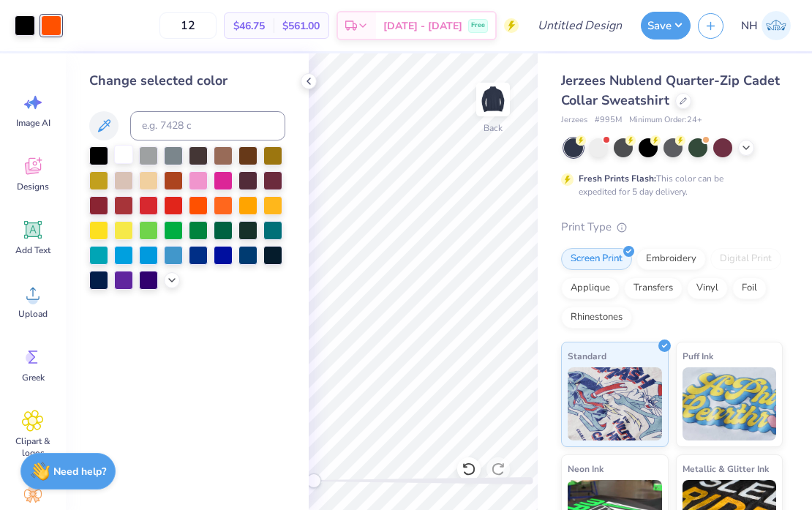
click at [127, 151] on div at bounding box center [123, 154] width 19 height 19
click at [18, 23] on div at bounding box center [25, 24] width 20 height 20
click at [121, 149] on div at bounding box center [123, 154] width 19 height 19
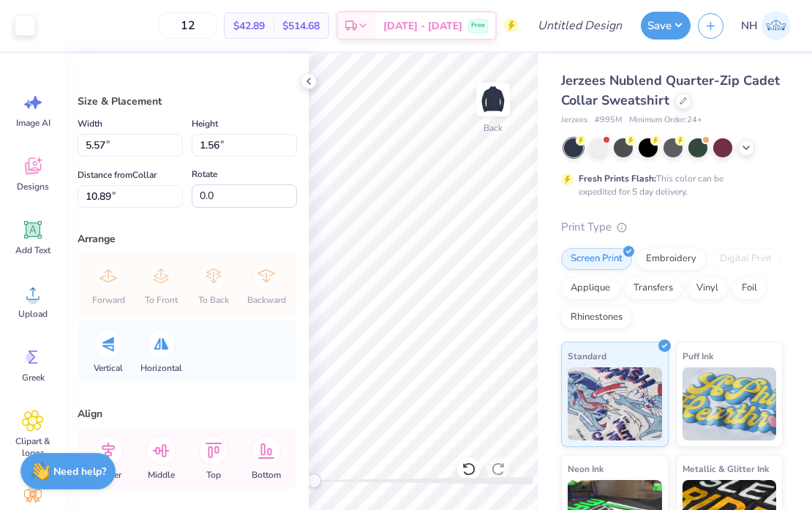
type input "5.57"
type input "1.56"
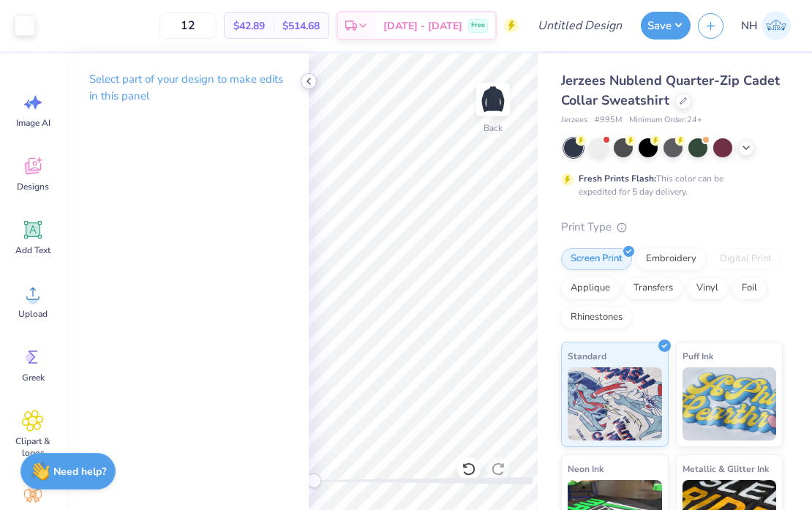
click at [310, 78] on polyline at bounding box center [308, 81] width 3 height 6
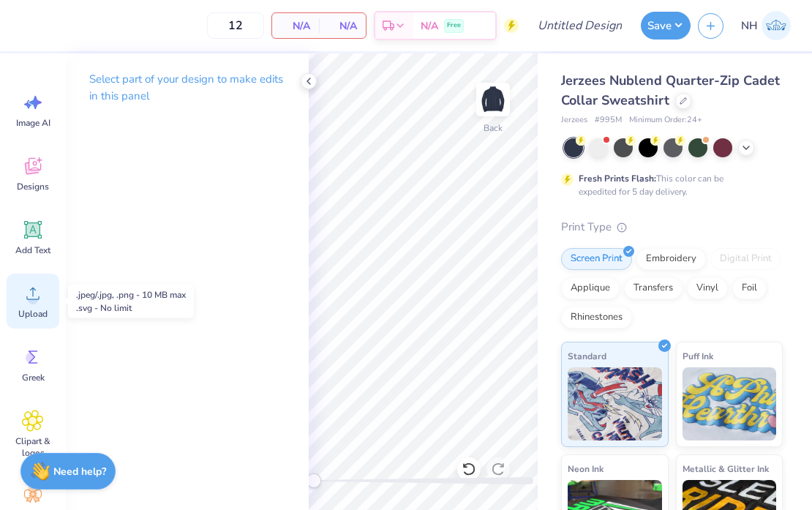
click at [32, 288] on icon at bounding box center [32, 294] width 13 height 12
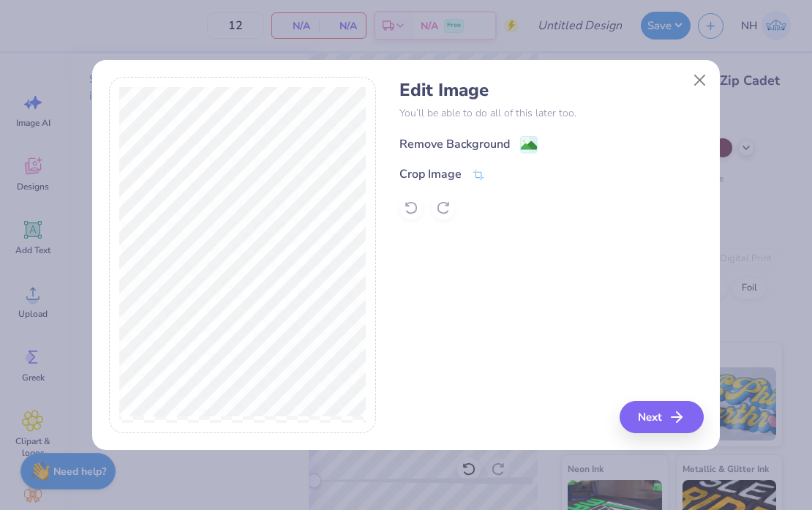
click at [468, 142] on div "Remove Background" at bounding box center [455, 144] width 111 height 18
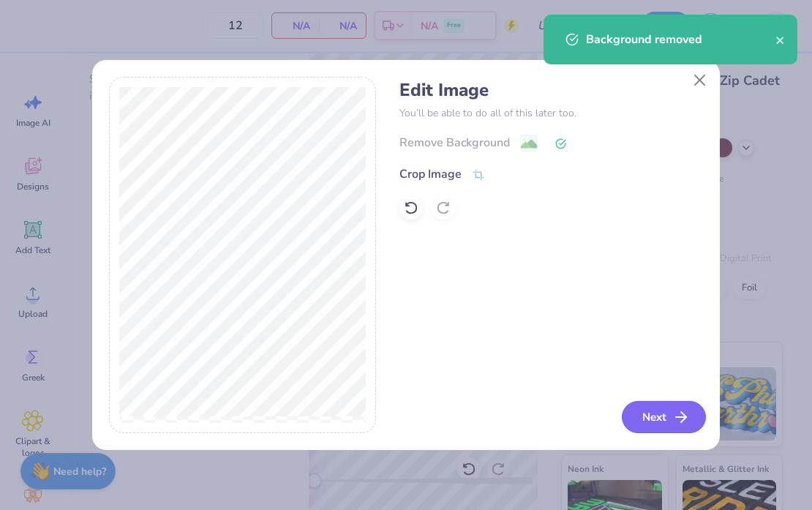
click at [673, 420] on icon "button" at bounding box center [682, 417] width 18 height 18
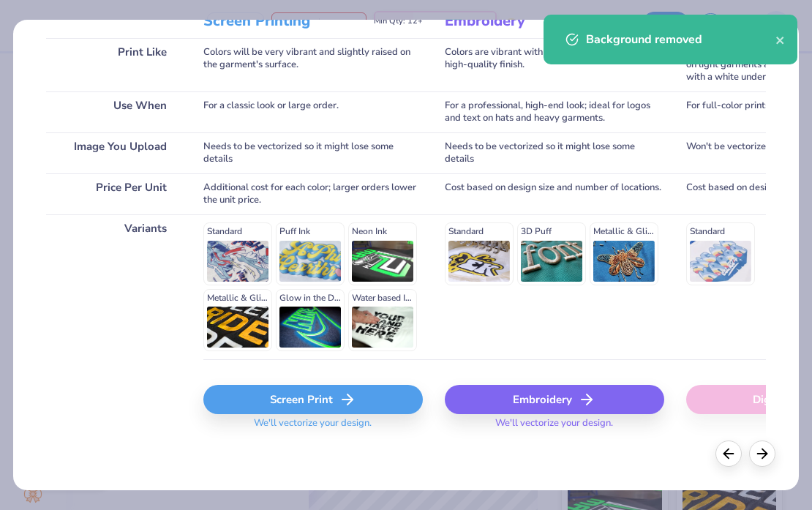
click at [326, 403] on div "Screen Print" at bounding box center [313, 399] width 220 height 29
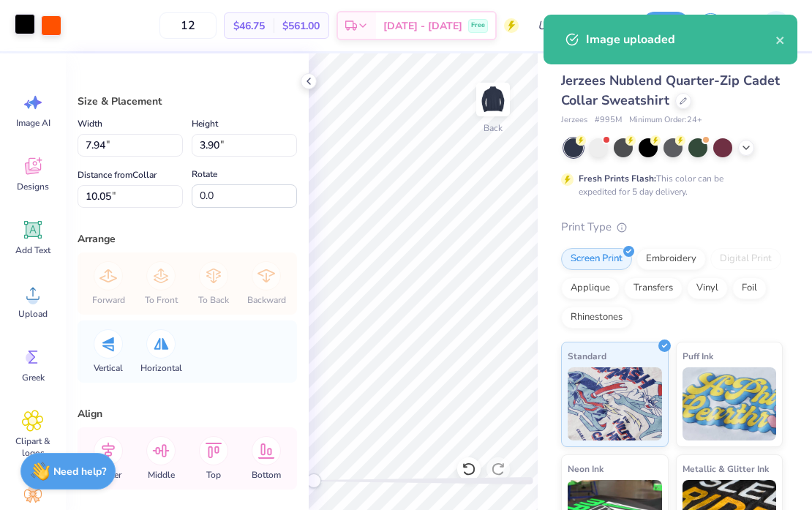
click at [28, 20] on div at bounding box center [25, 24] width 20 height 20
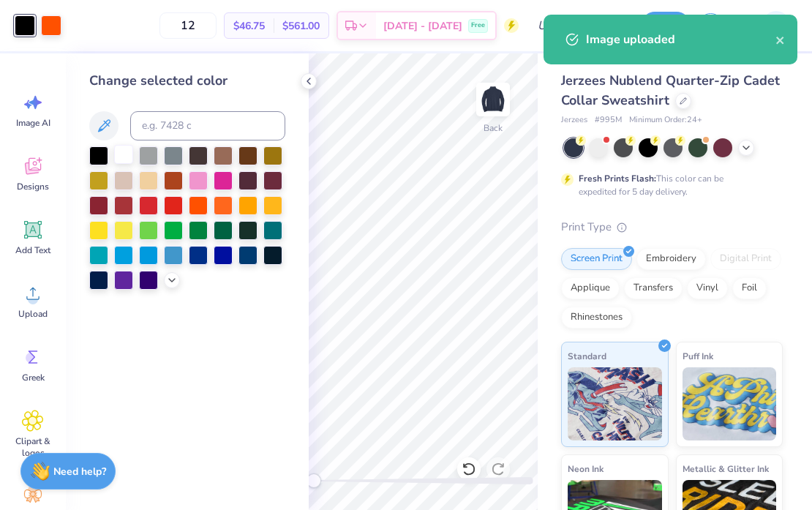
click at [126, 152] on div at bounding box center [123, 154] width 19 height 19
click at [48, 27] on div at bounding box center [51, 24] width 20 height 20
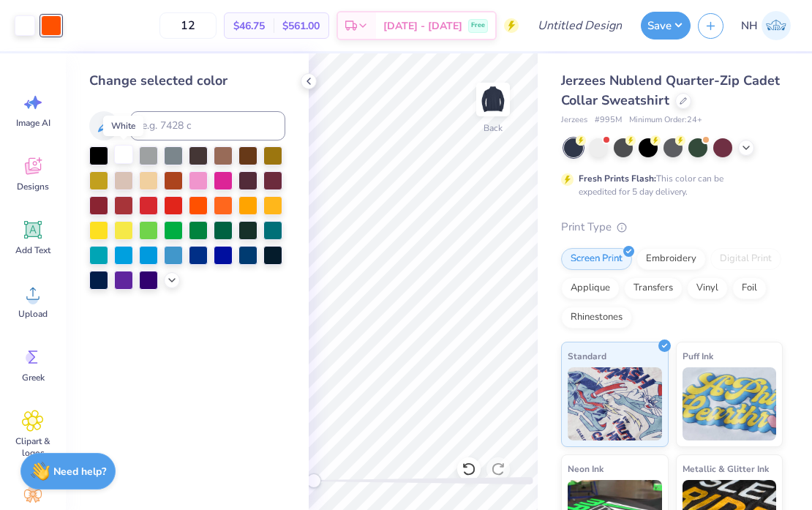
click at [122, 152] on div at bounding box center [123, 154] width 19 height 19
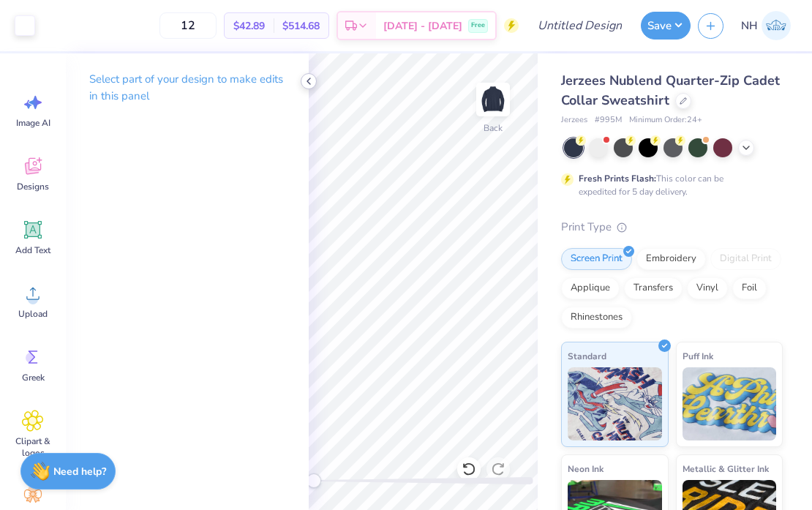
click at [312, 80] on icon at bounding box center [309, 81] width 12 height 12
click at [311, 79] on icon at bounding box center [309, 81] width 12 height 12
click at [312, 81] on icon at bounding box center [309, 81] width 12 height 12
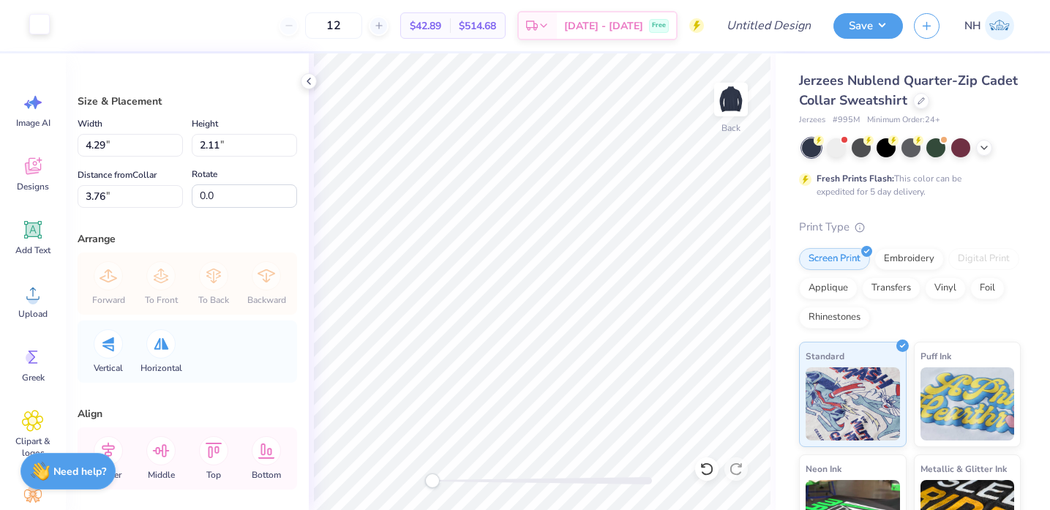
click at [37, 20] on div at bounding box center [39, 24] width 20 height 20
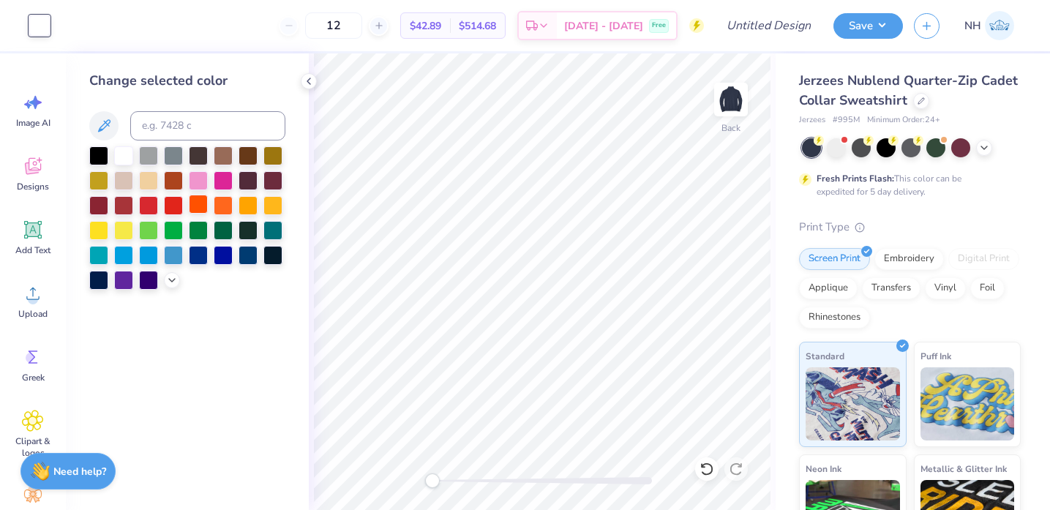
click at [200, 202] on div at bounding box center [198, 204] width 19 height 19
click at [122, 159] on div at bounding box center [123, 154] width 19 height 19
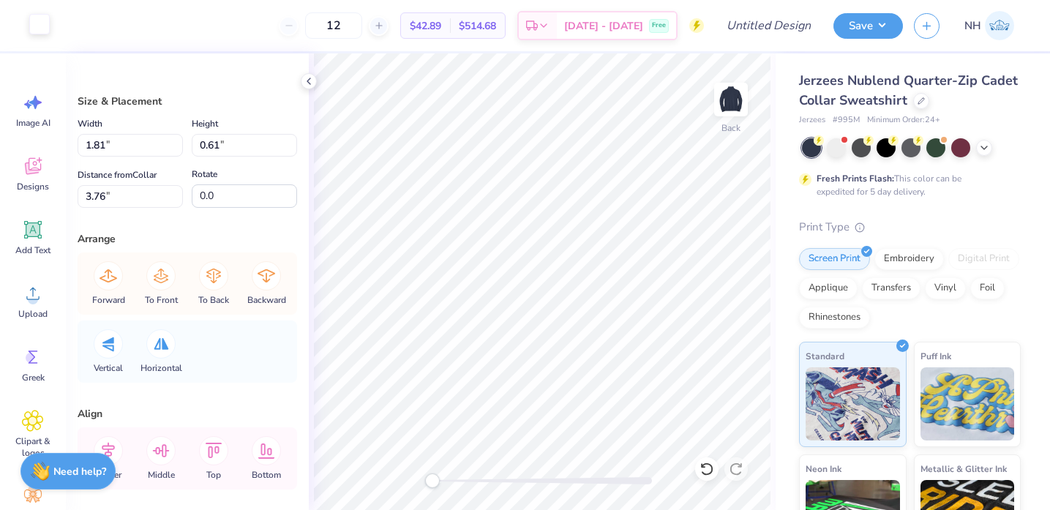
click at [44, 29] on div at bounding box center [39, 24] width 20 height 20
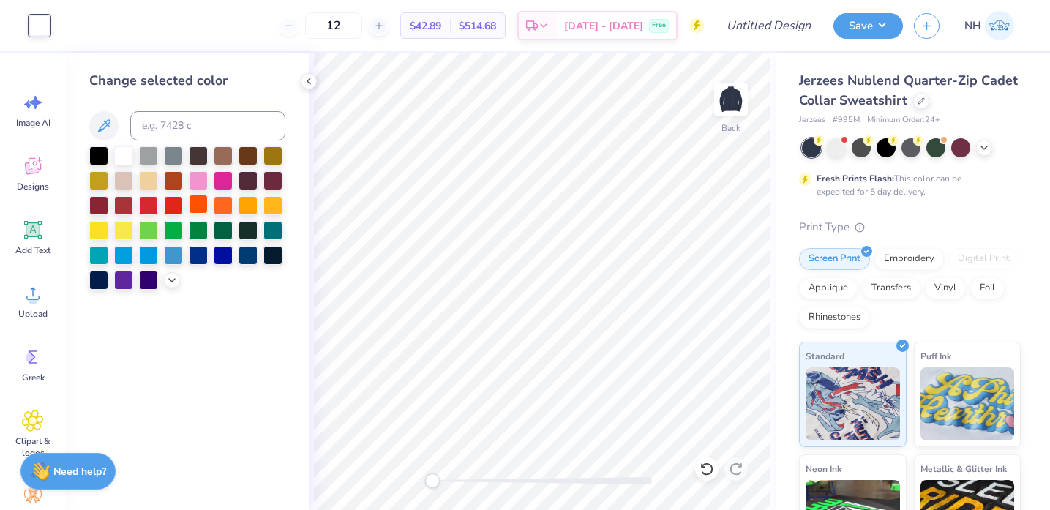
click at [196, 198] on div at bounding box center [198, 204] width 19 height 19
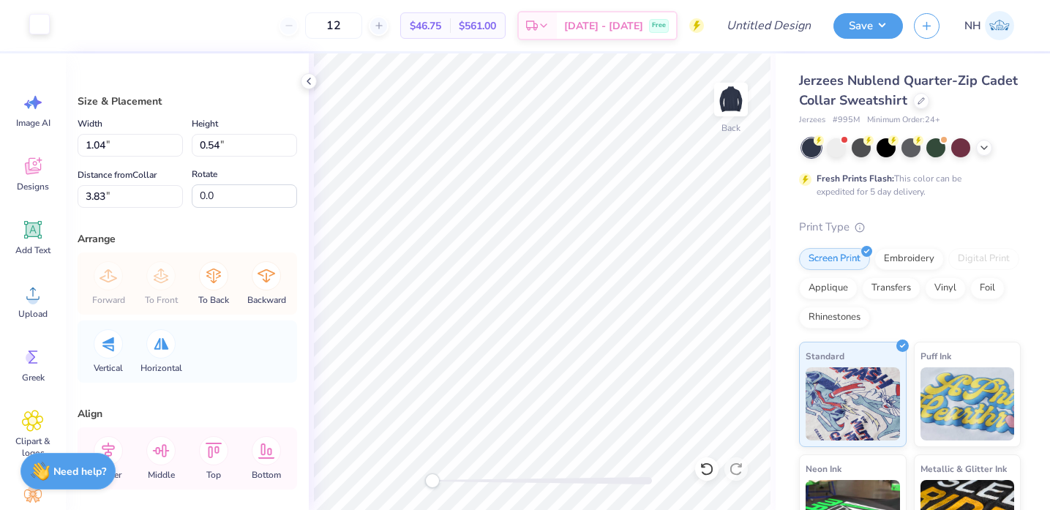
click at [45, 21] on div at bounding box center [39, 24] width 20 height 20
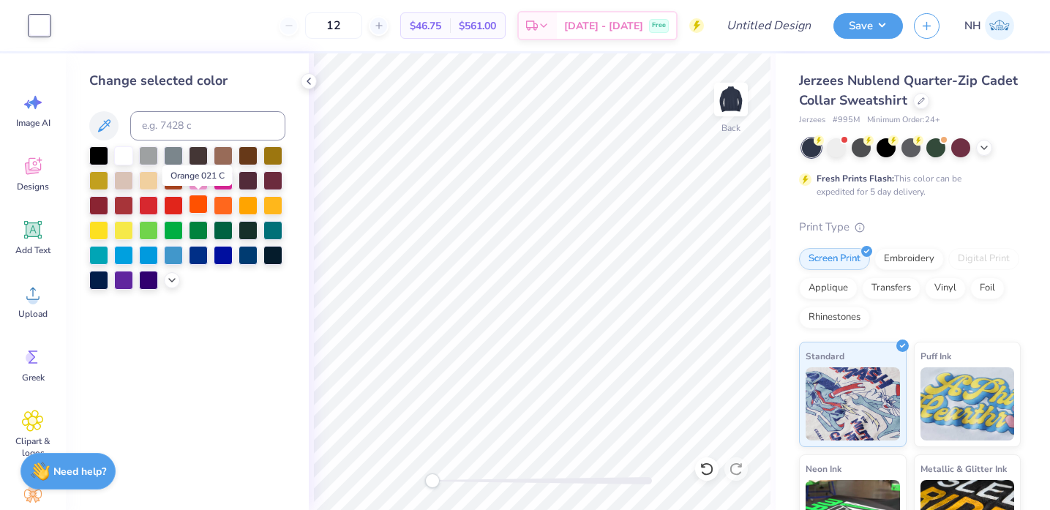
click at [201, 198] on div at bounding box center [198, 204] width 19 height 19
click at [225, 206] on div at bounding box center [223, 204] width 19 height 19
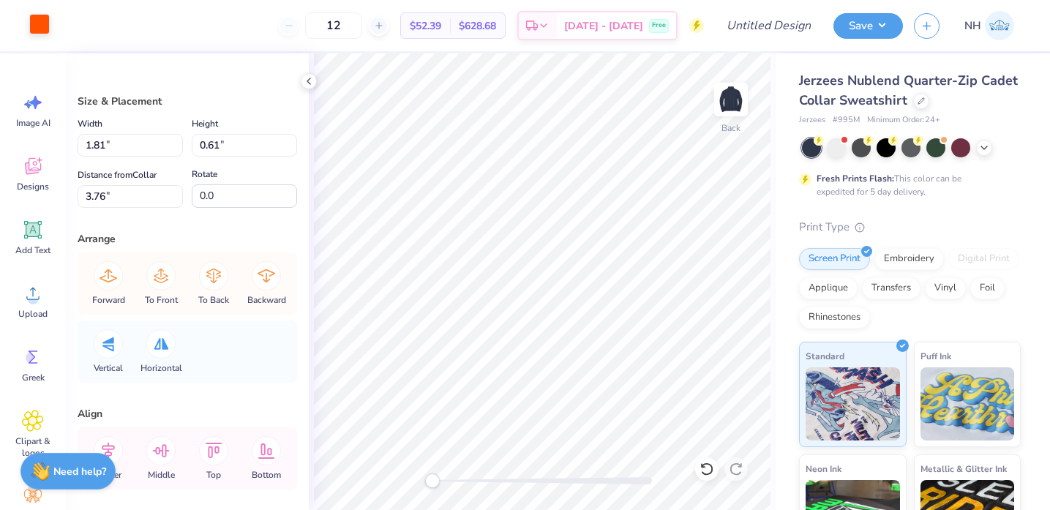
click at [42, 20] on div at bounding box center [39, 24] width 20 height 20
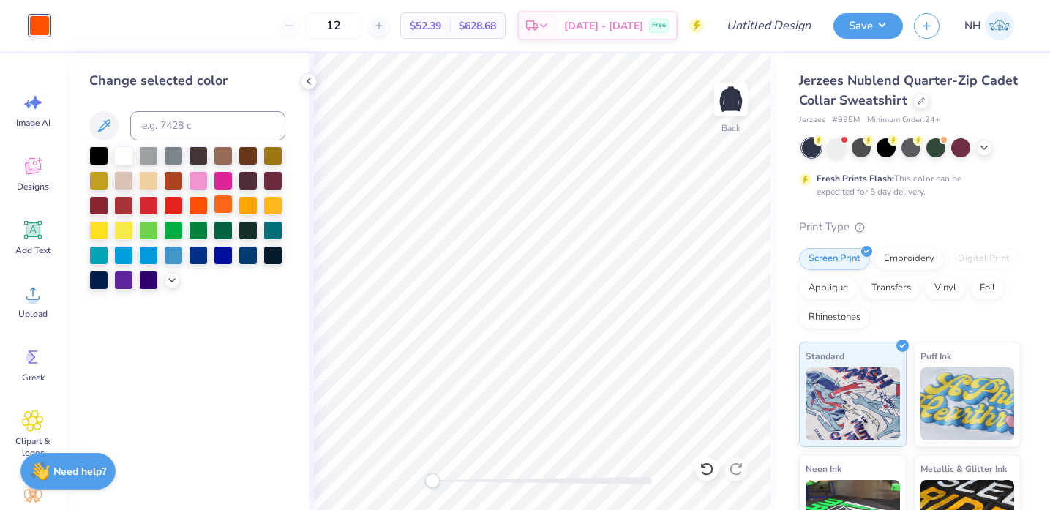
click at [226, 204] on div at bounding box center [223, 204] width 19 height 19
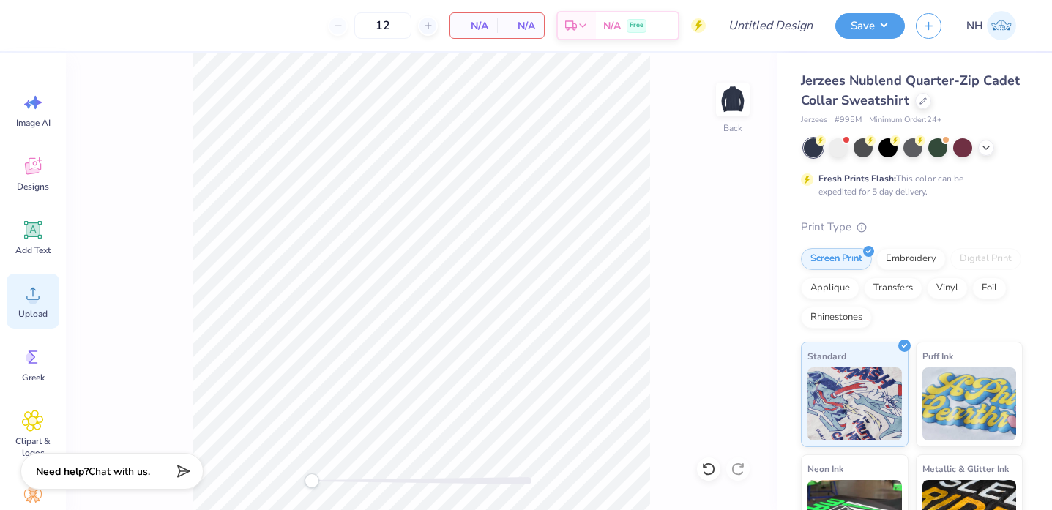
click at [42, 295] on icon at bounding box center [33, 294] width 22 height 22
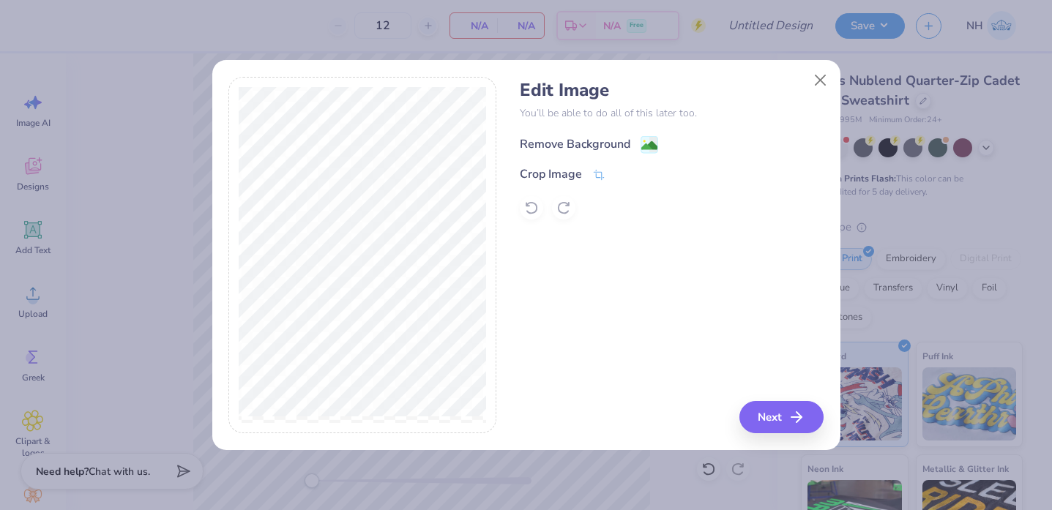
click at [597, 146] on div "Remove Background" at bounding box center [575, 144] width 111 height 18
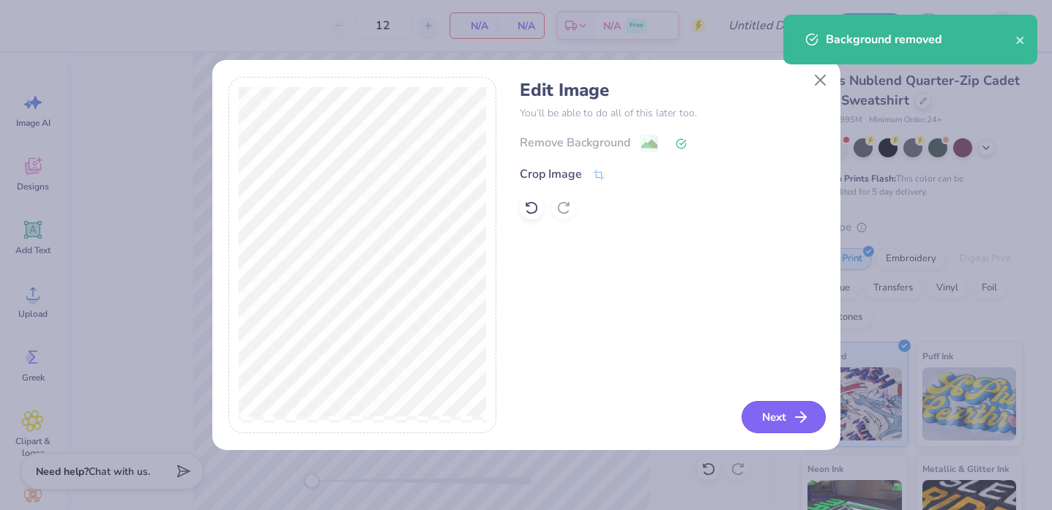
click at [780, 419] on button "Next" at bounding box center [783, 417] width 84 height 32
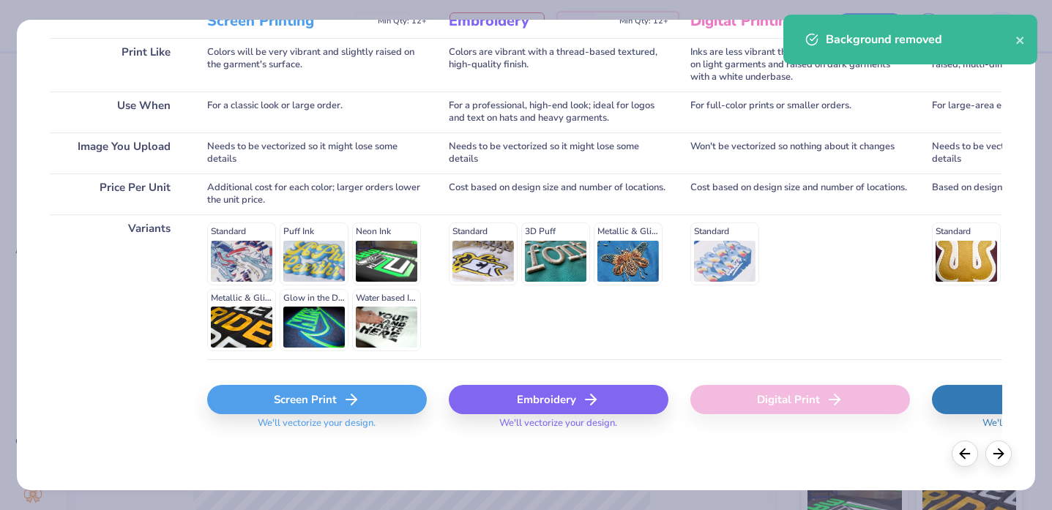
click at [334, 407] on div "Screen Print" at bounding box center [317, 399] width 220 height 29
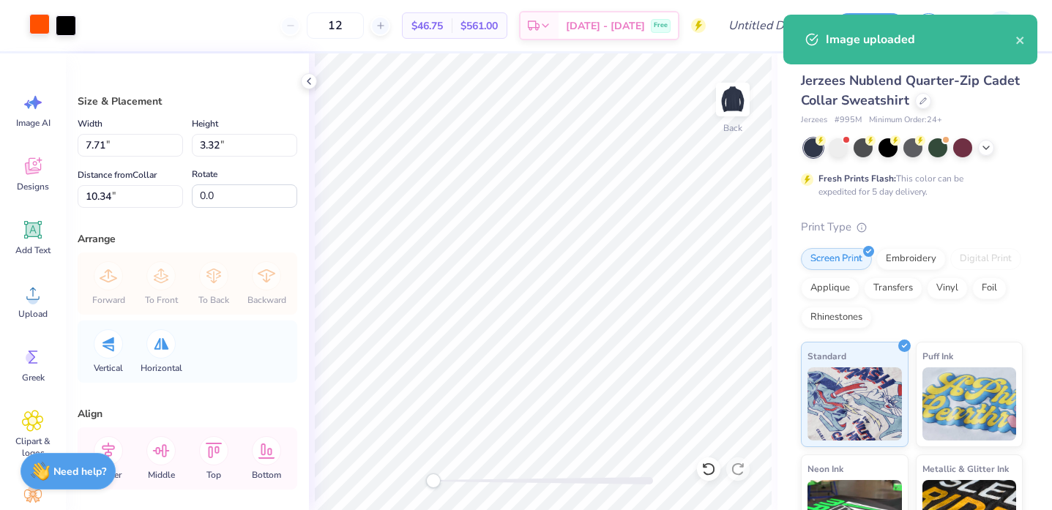
click at [42, 26] on div at bounding box center [39, 24] width 20 height 20
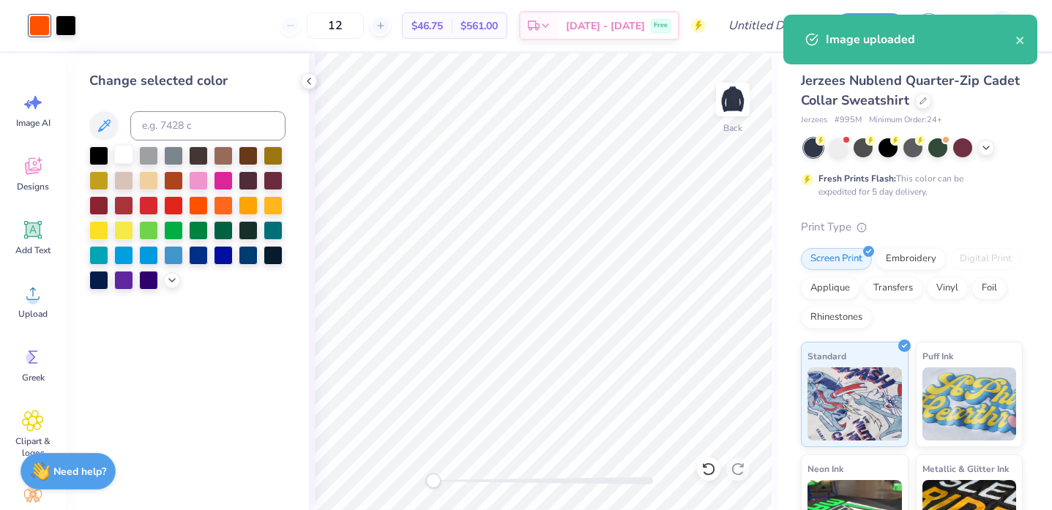
click at [120, 152] on div at bounding box center [123, 154] width 19 height 19
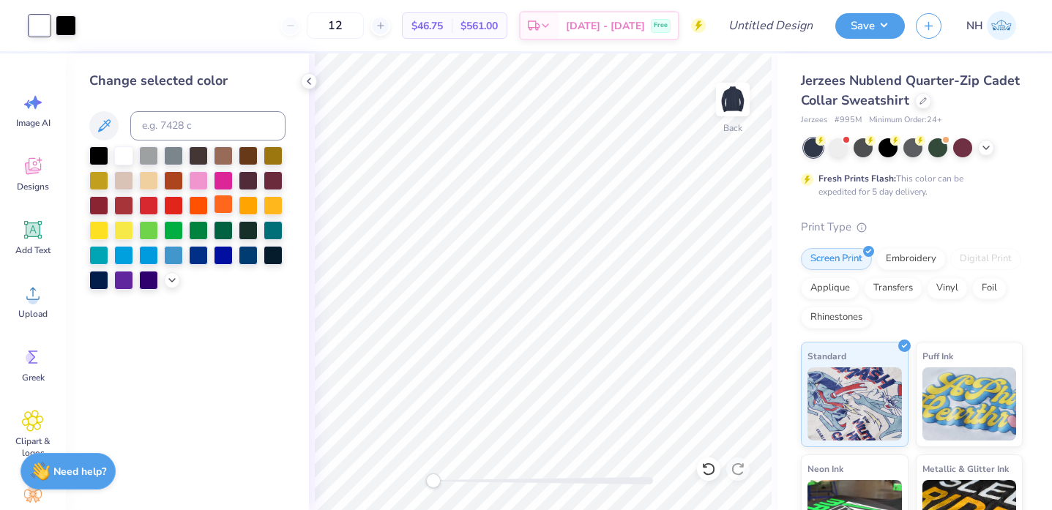
click at [223, 203] on div at bounding box center [223, 204] width 19 height 19
click at [67, 25] on div at bounding box center [66, 24] width 20 height 20
click at [125, 157] on div at bounding box center [123, 154] width 19 height 19
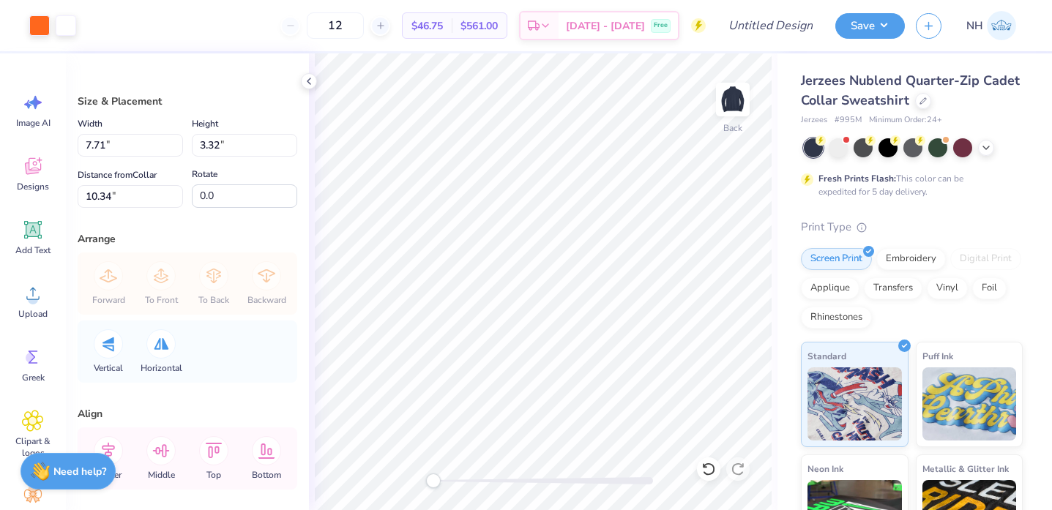
type input "3.94"
type input "1.69"
type input "5.51"
type input "2.37"
type input "3.00"
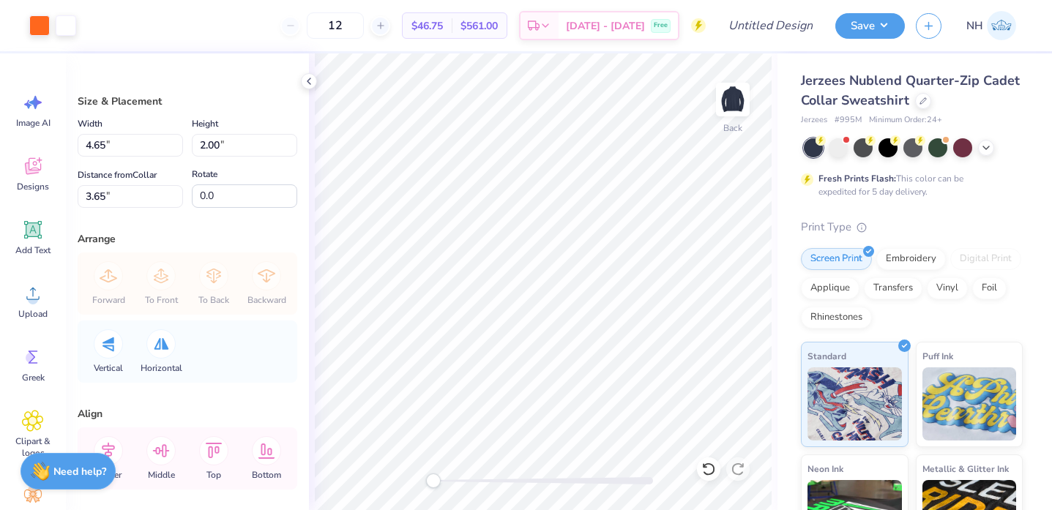
type input "4.65"
type input "2.00"
type input "3.65"
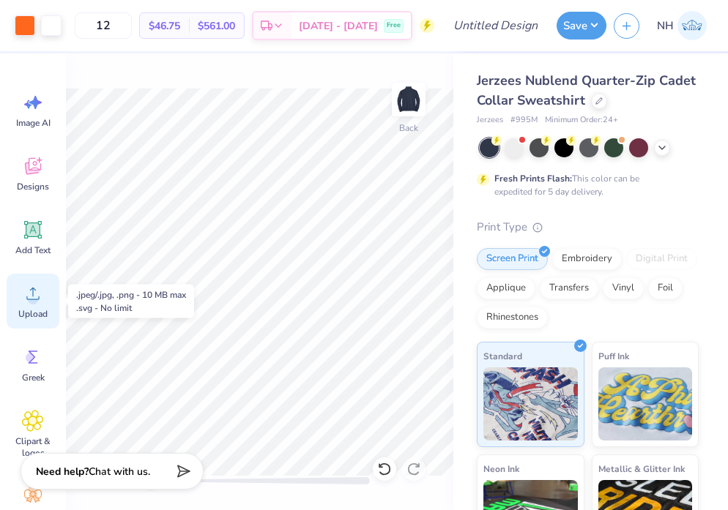
click at [33, 303] on circle at bounding box center [33, 299] width 10 height 10
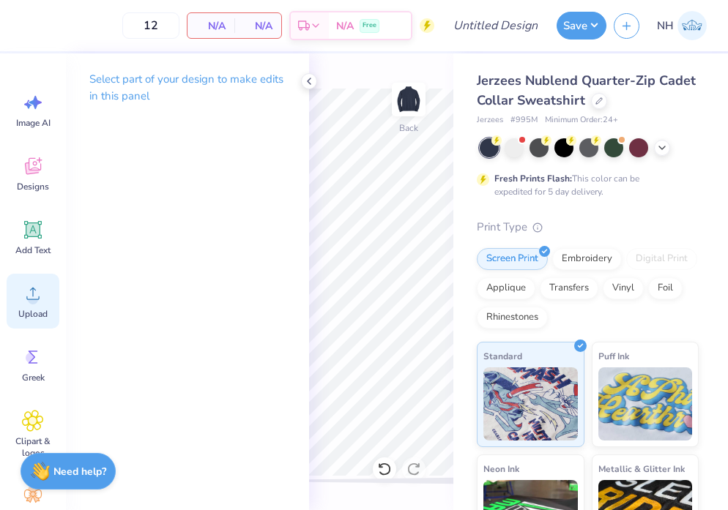
click at [31, 294] on circle at bounding box center [33, 299] width 10 height 10
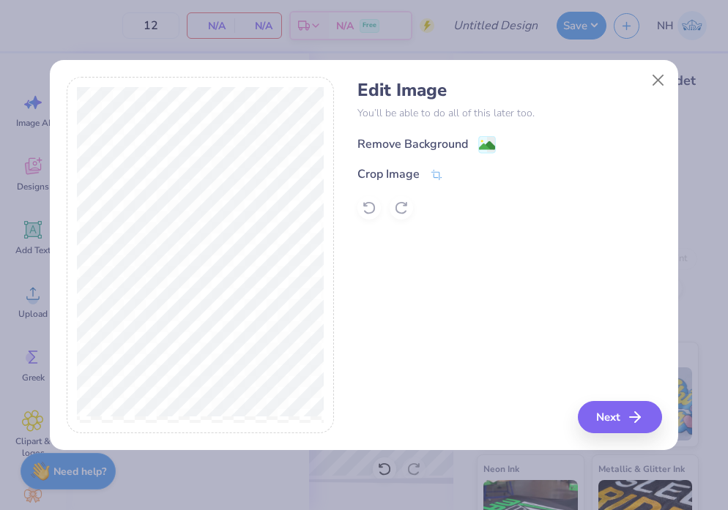
click at [405, 148] on div "Remove Background" at bounding box center [412, 144] width 111 height 18
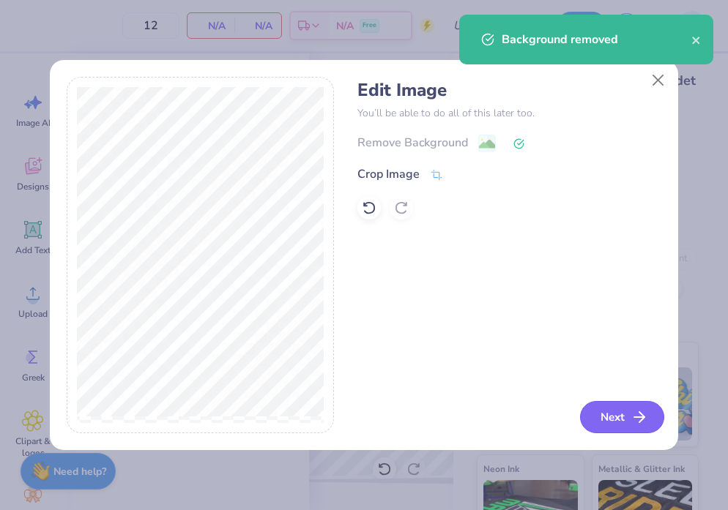
click at [613, 427] on button "Next" at bounding box center [622, 417] width 84 height 32
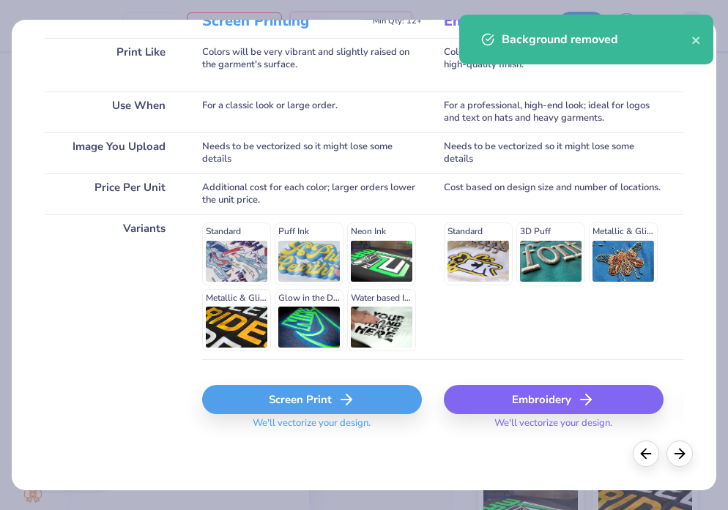
click at [345, 403] on icon at bounding box center [346, 400] width 18 height 18
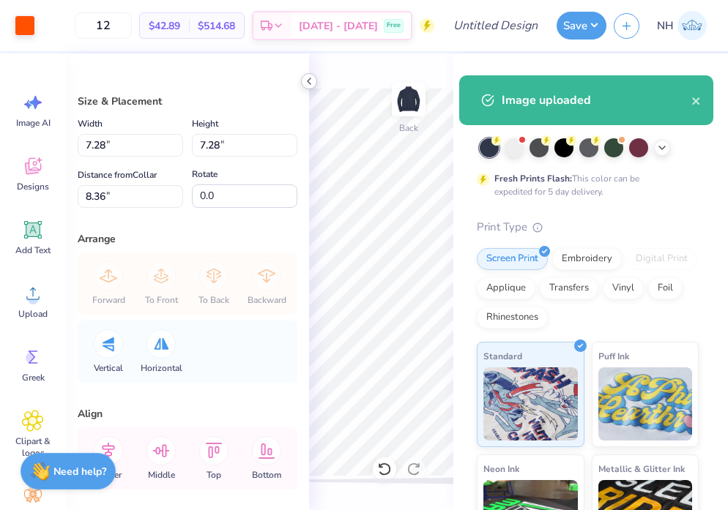
click at [309, 83] on polyline at bounding box center [308, 81] width 3 height 6
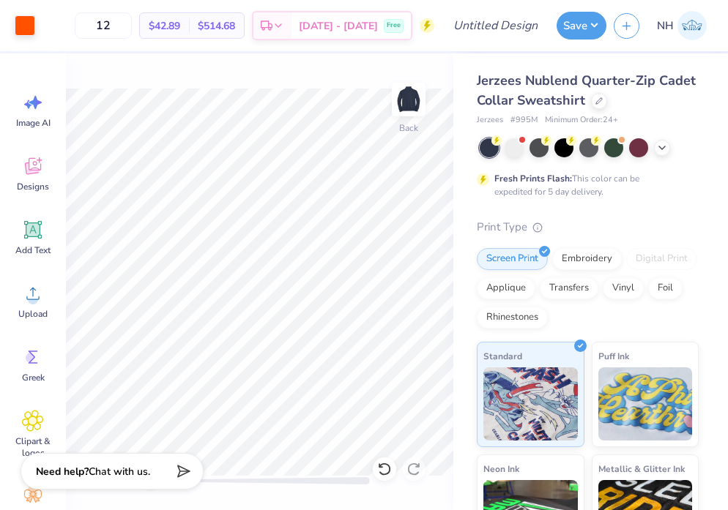
type input "4.10"
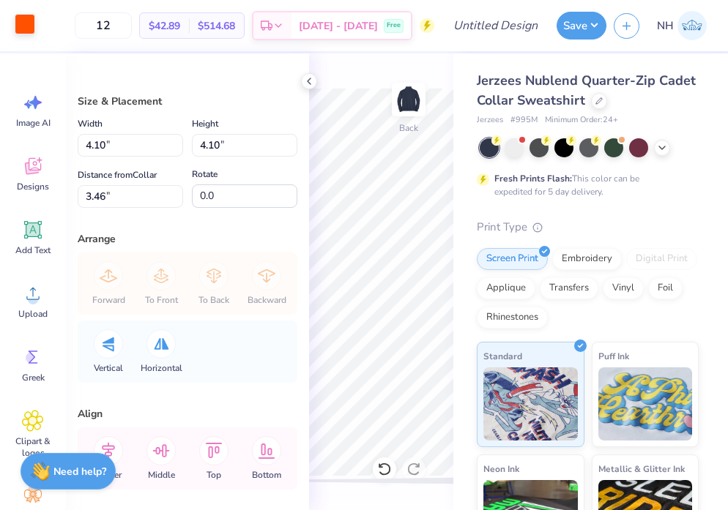
click at [20, 28] on div at bounding box center [25, 24] width 20 height 20
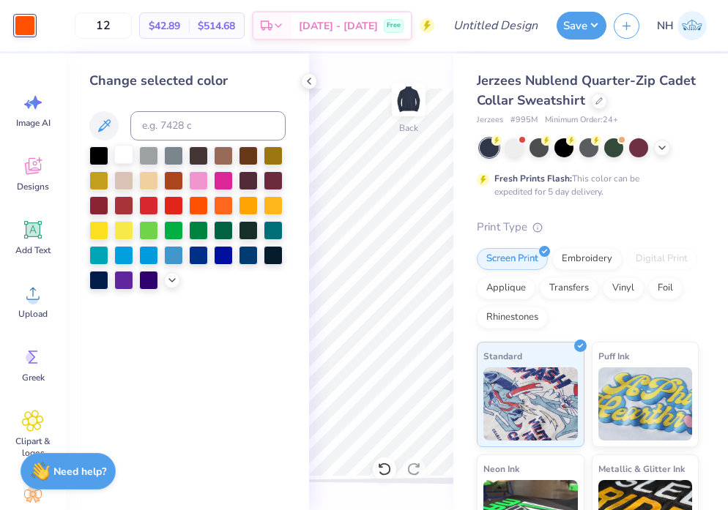
click at [116, 151] on div at bounding box center [123, 154] width 19 height 19
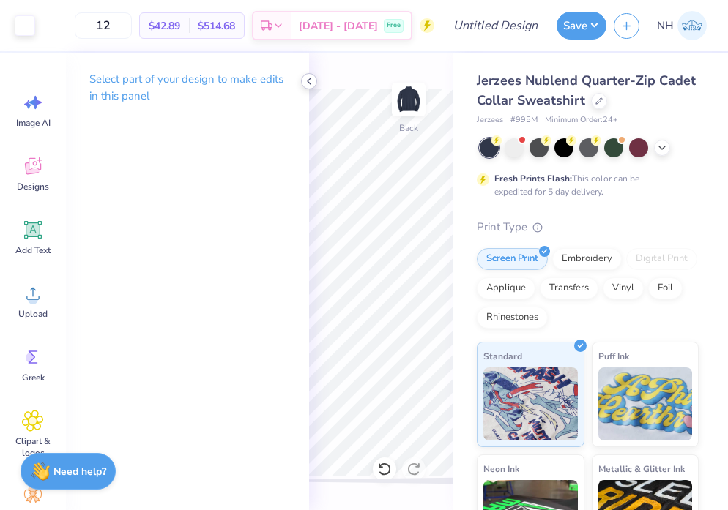
click at [304, 85] on icon at bounding box center [309, 81] width 12 height 12
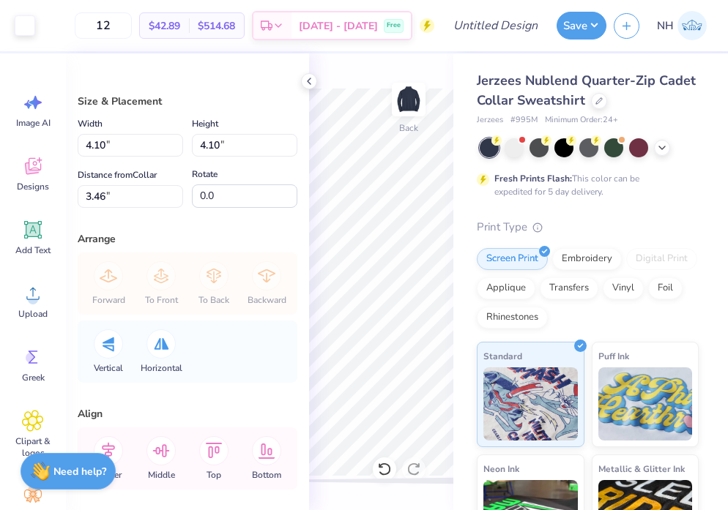
type input "3.51"
type input "3.47"
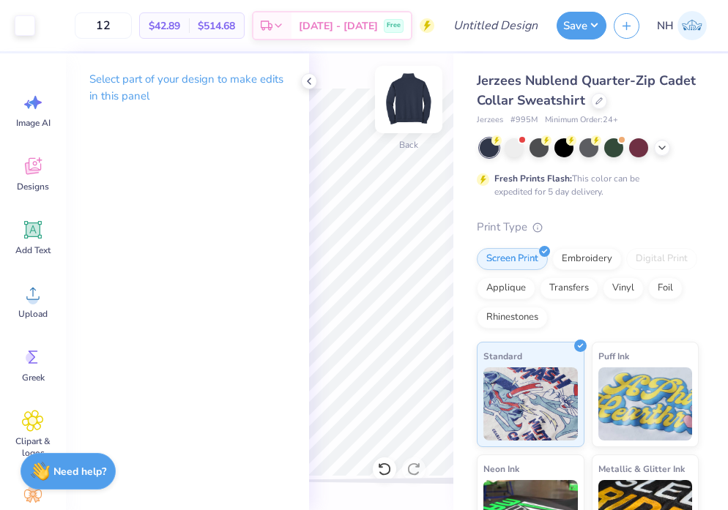
click at [409, 122] on div at bounding box center [408, 99] width 67 height 67
click at [430, 109] on img at bounding box center [408, 99] width 59 height 59
click at [306, 83] on icon at bounding box center [309, 81] width 12 height 12
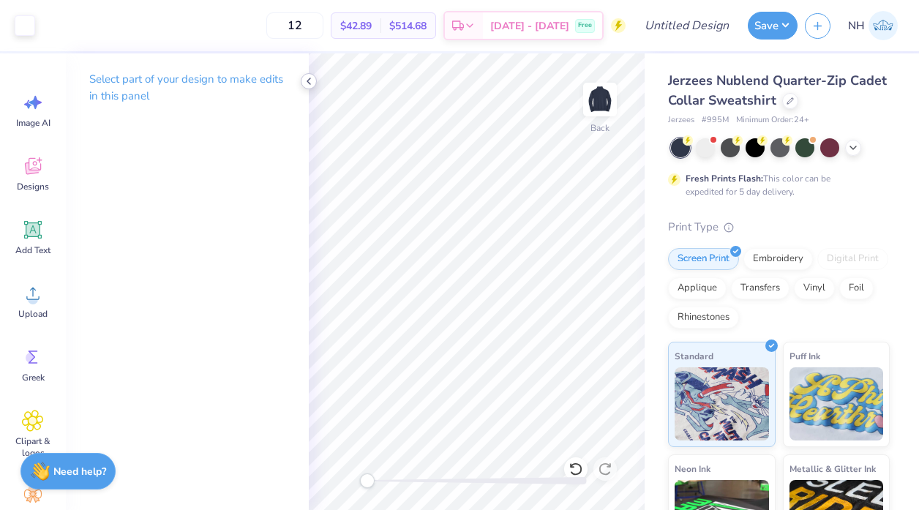
click at [301, 84] on div at bounding box center [309, 81] width 16 height 16
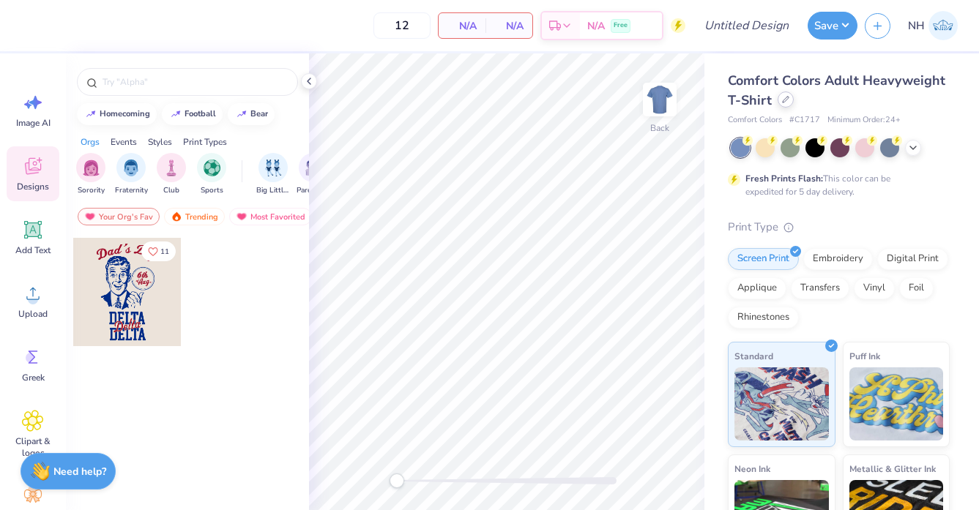
click at [785, 102] on icon at bounding box center [785, 99] width 7 height 7
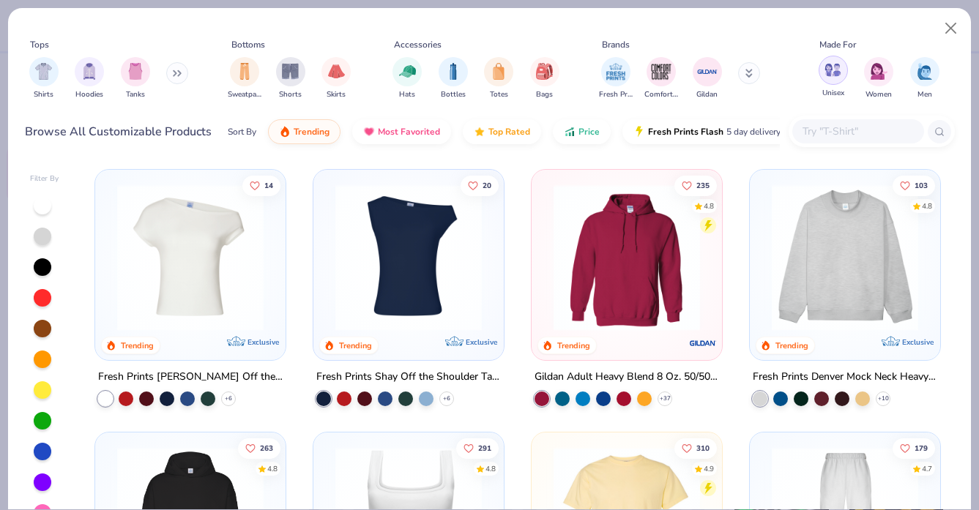
click at [825, 70] on img "filter for Unisex" at bounding box center [832, 69] width 17 height 17
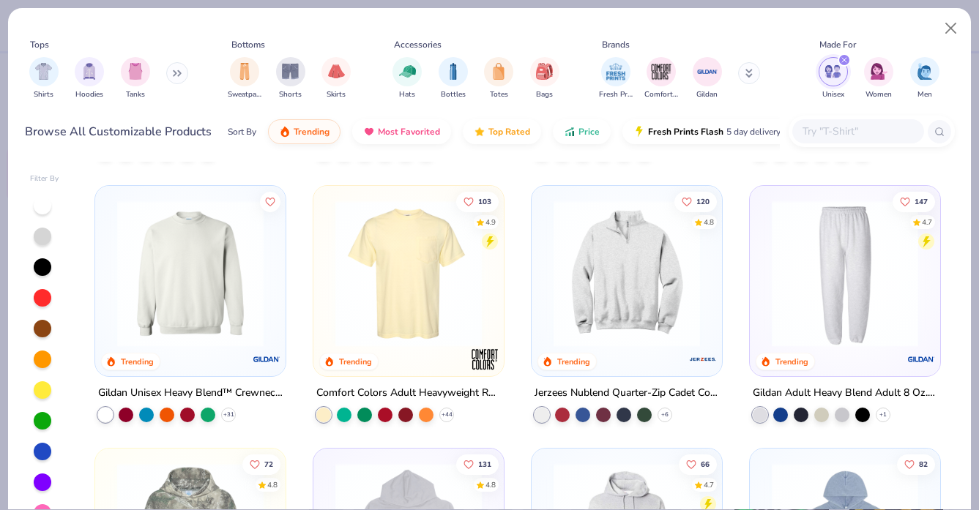
scroll to position [492, 0]
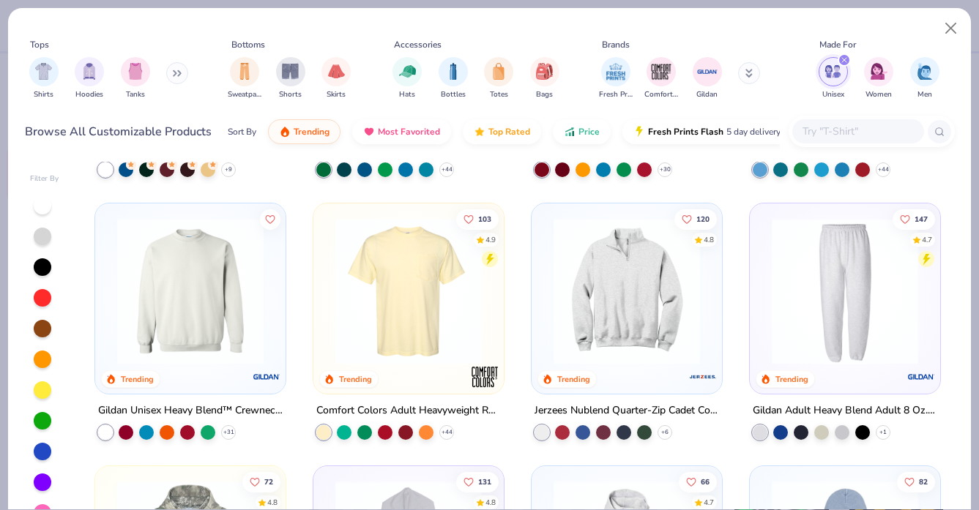
click at [646, 290] on img at bounding box center [626, 291] width 161 height 146
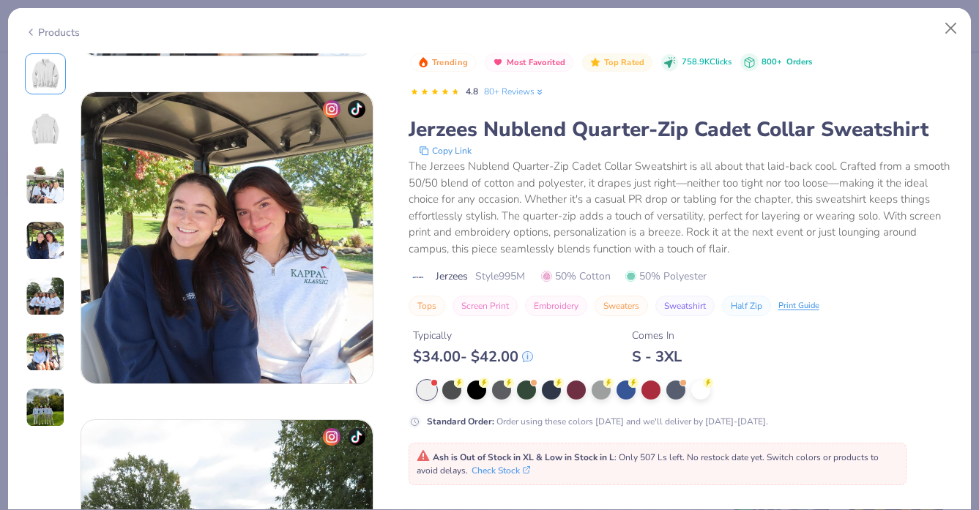
scroll to position [1142, 0]
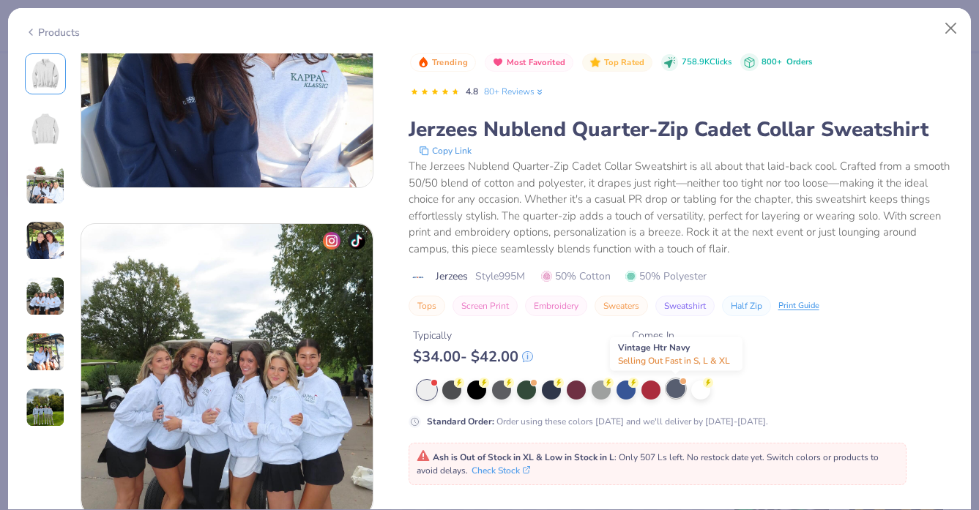
click at [679, 389] on div at bounding box center [675, 388] width 19 height 19
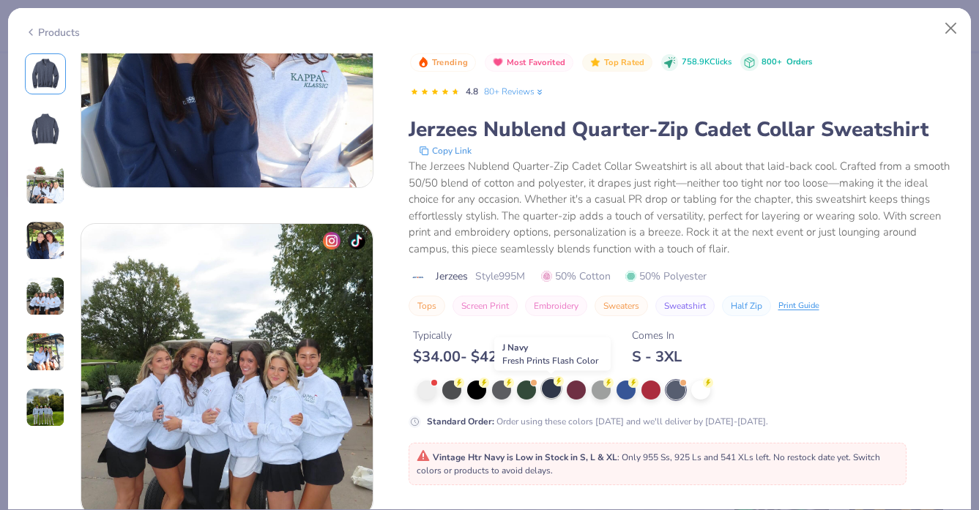
click at [548, 395] on div at bounding box center [551, 388] width 19 height 19
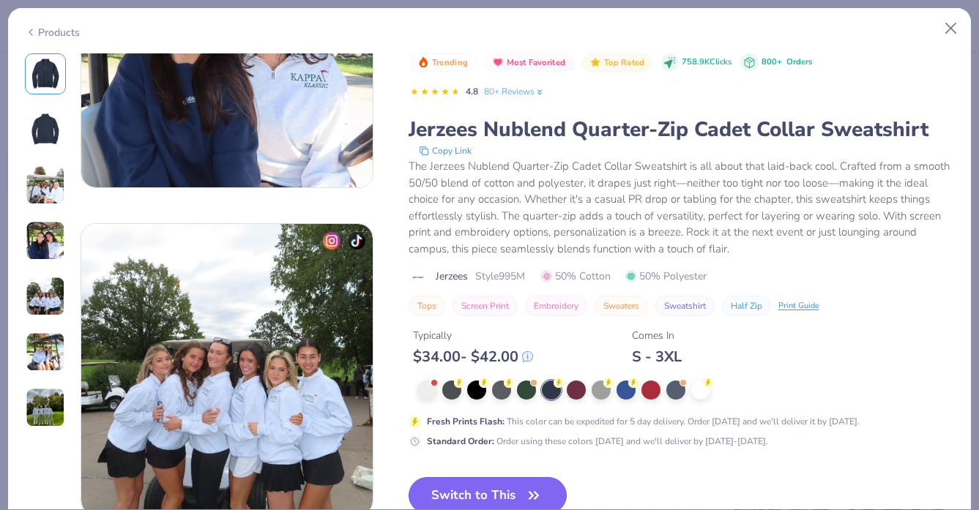
click at [485, 496] on button "Switch to This" at bounding box center [487, 495] width 159 height 37
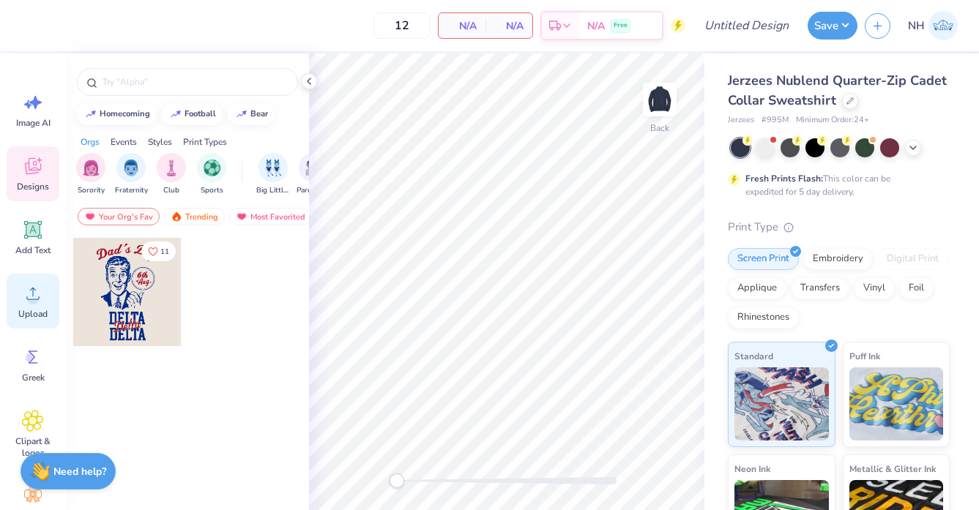
click at [37, 287] on icon at bounding box center [33, 294] width 22 height 22
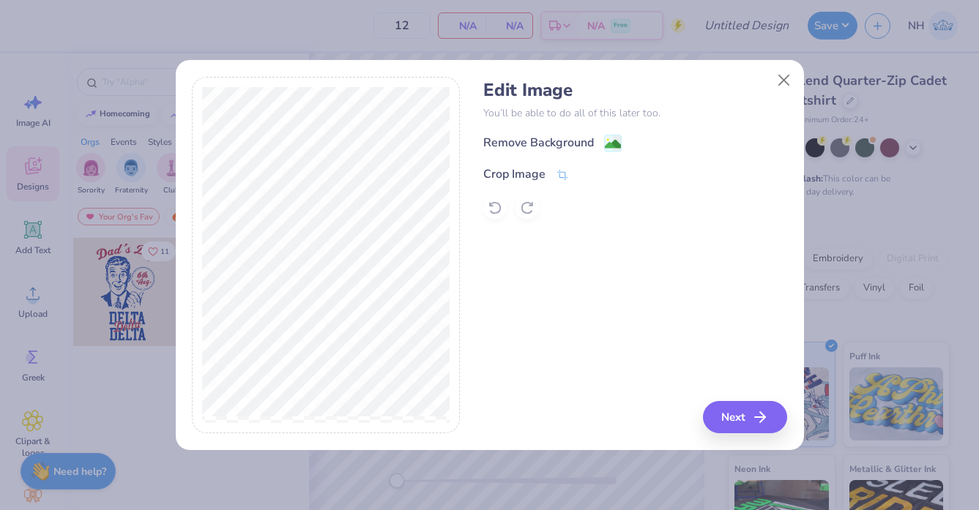
click at [561, 157] on div "Remove Background Crop Image" at bounding box center [635, 177] width 304 height 86
click at [561, 154] on div "Remove Background Crop Image" at bounding box center [635, 177] width 304 height 86
click at [561, 150] on div "Remove Background" at bounding box center [538, 144] width 111 height 18
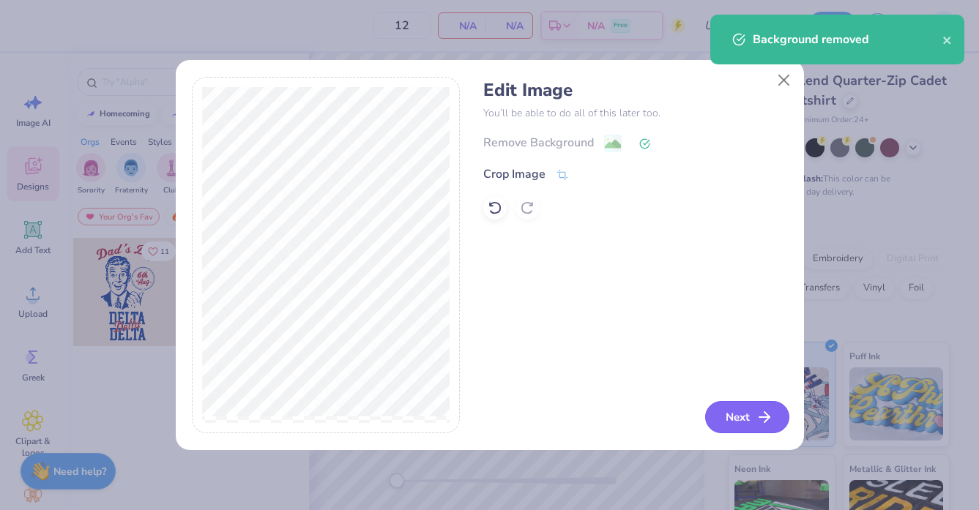
click at [733, 418] on button "Next" at bounding box center [747, 417] width 84 height 32
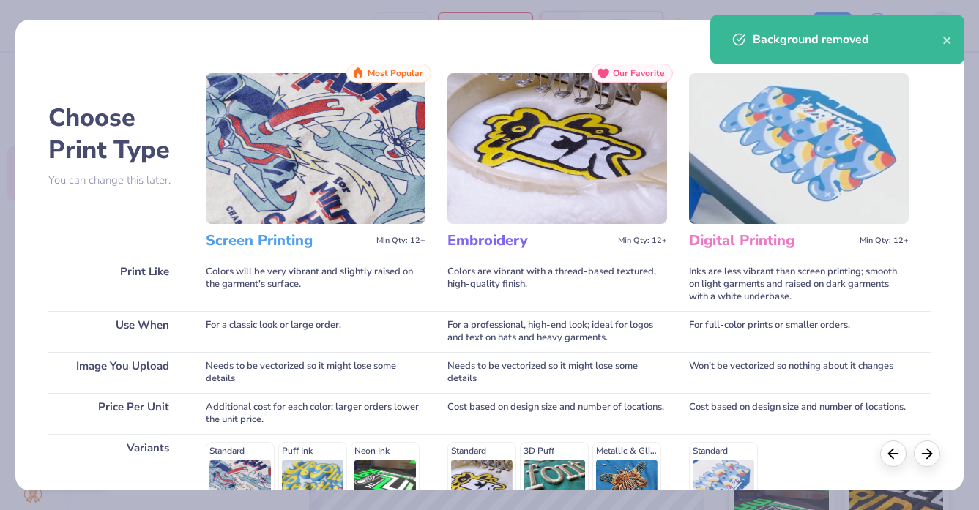
scroll to position [220, 0]
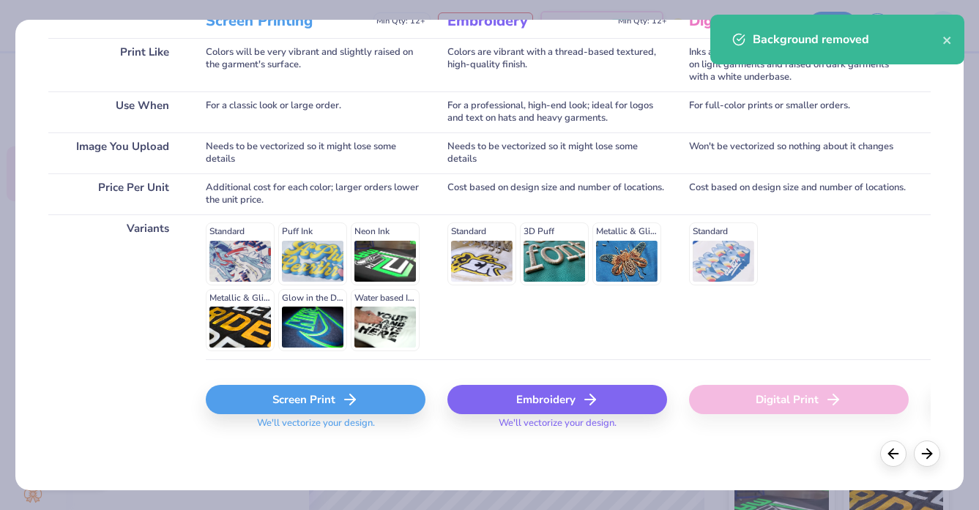
click at [366, 414] on div "Screen Print We'll vectorize your design." at bounding box center [316, 411] width 220 height 53
click at [361, 406] on div "Screen Print" at bounding box center [316, 399] width 220 height 29
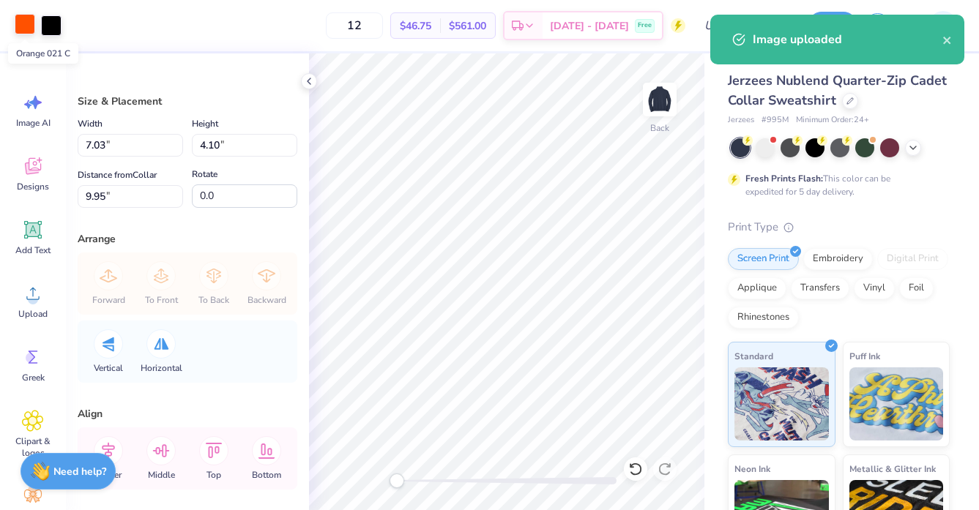
click at [31, 26] on div at bounding box center [25, 24] width 20 height 20
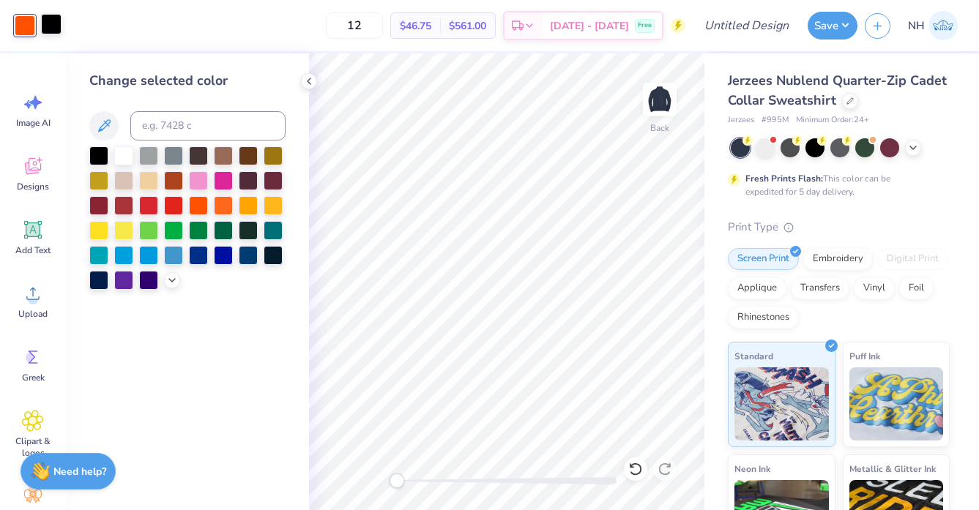
click at [53, 29] on div at bounding box center [51, 24] width 20 height 20
click at [120, 153] on div at bounding box center [123, 154] width 19 height 19
click at [221, 204] on div at bounding box center [223, 204] width 19 height 19
click at [192, 203] on div at bounding box center [198, 204] width 19 height 19
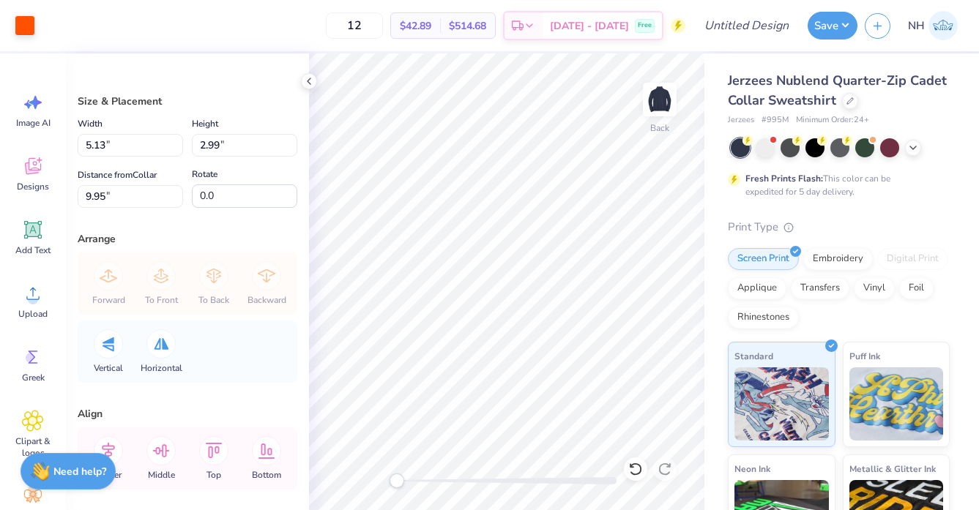
type input "5.13"
type input "2.99"
type input "3.72"
type input "2.17"
type input "3.00"
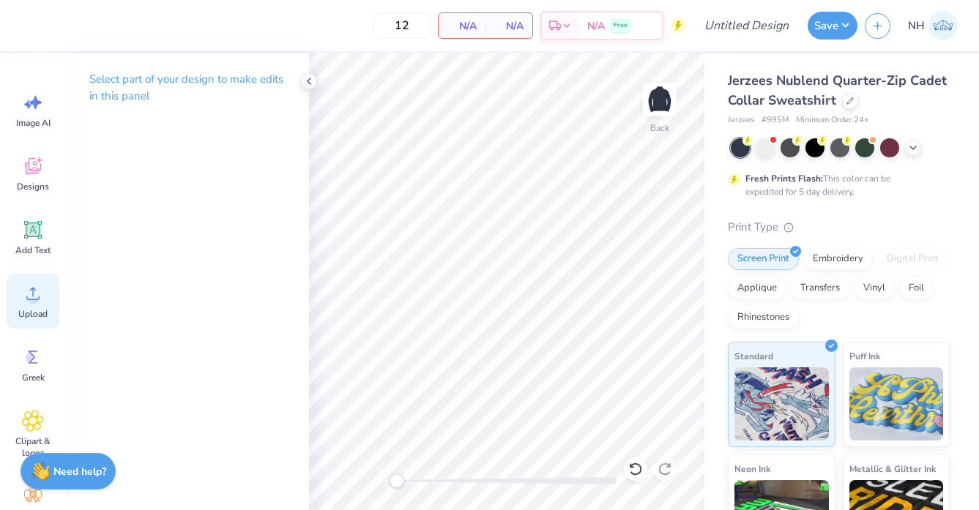
click at [24, 294] on icon at bounding box center [33, 294] width 22 height 22
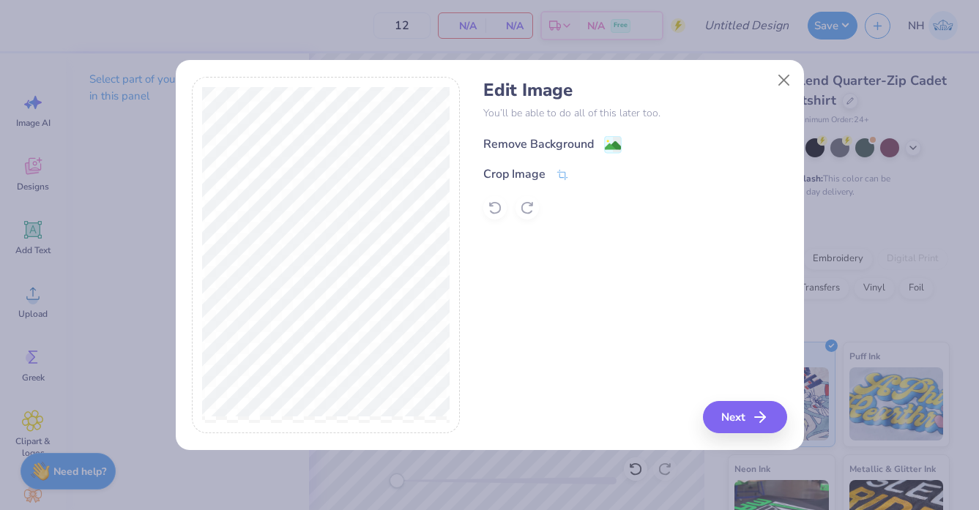
click at [551, 145] on div "Remove Background" at bounding box center [538, 144] width 111 height 18
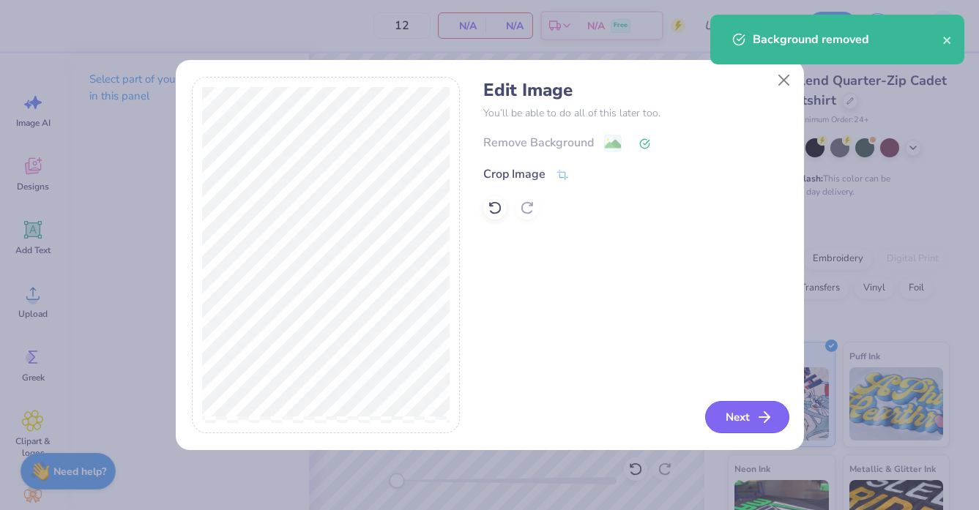
click at [742, 414] on button "Next" at bounding box center [747, 417] width 84 height 32
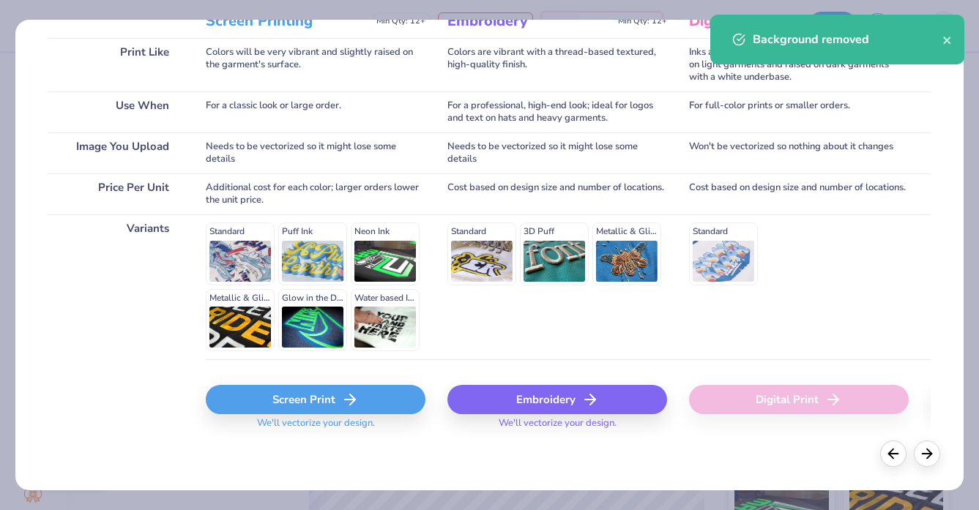
click at [322, 397] on div "Screen Print" at bounding box center [316, 399] width 220 height 29
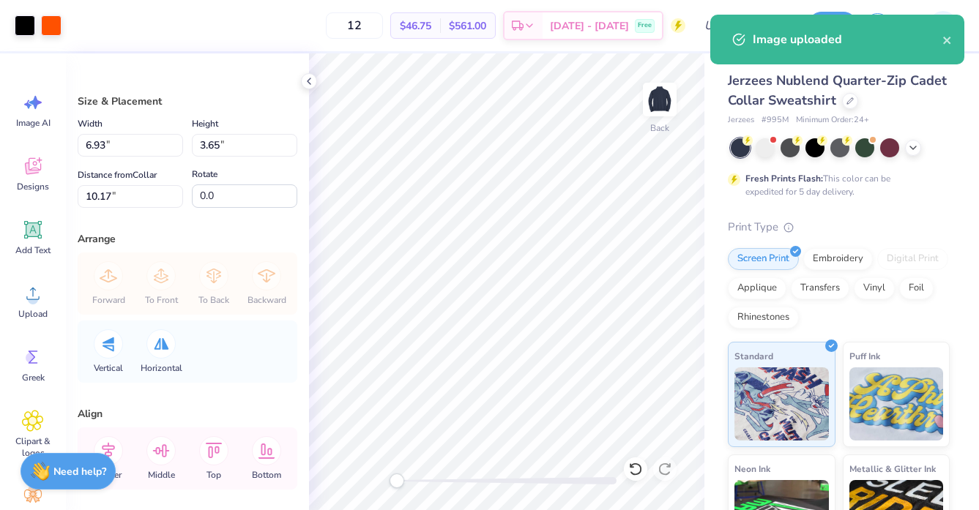
type input "4.08"
type input "2.15"
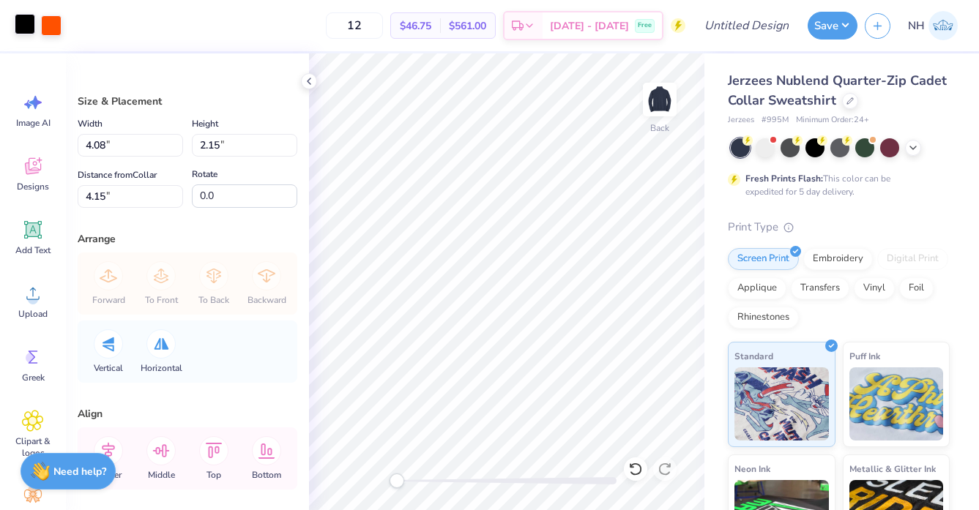
click at [22, 25] on div at bounding box center [25, 24] width 20 height 20
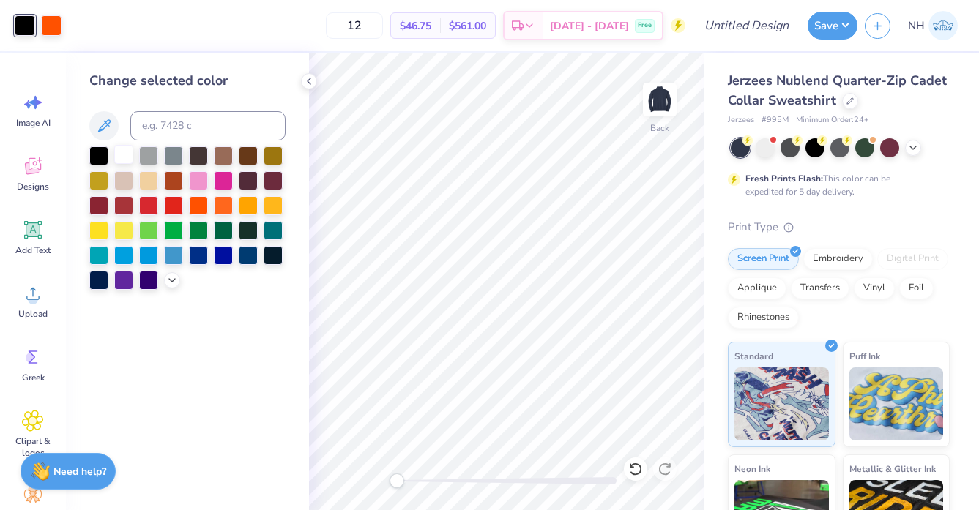
click at [130, 157] on div at bounding box center [123, 154] width 19 height 19
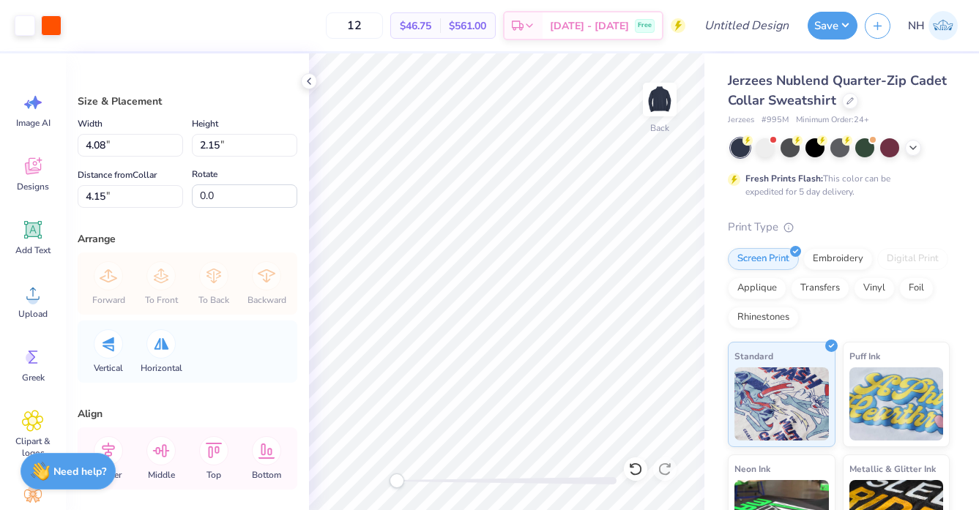
type input "3.78"
type input "2.00"
type input "4.16"
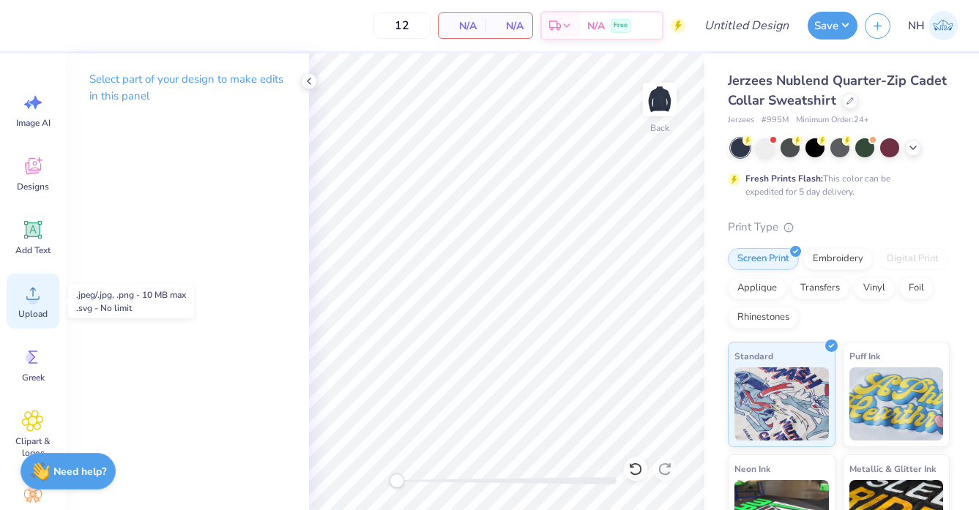
click at [44, 294] on div "Upload" at bounding box center [33, 301] width 53 height 55
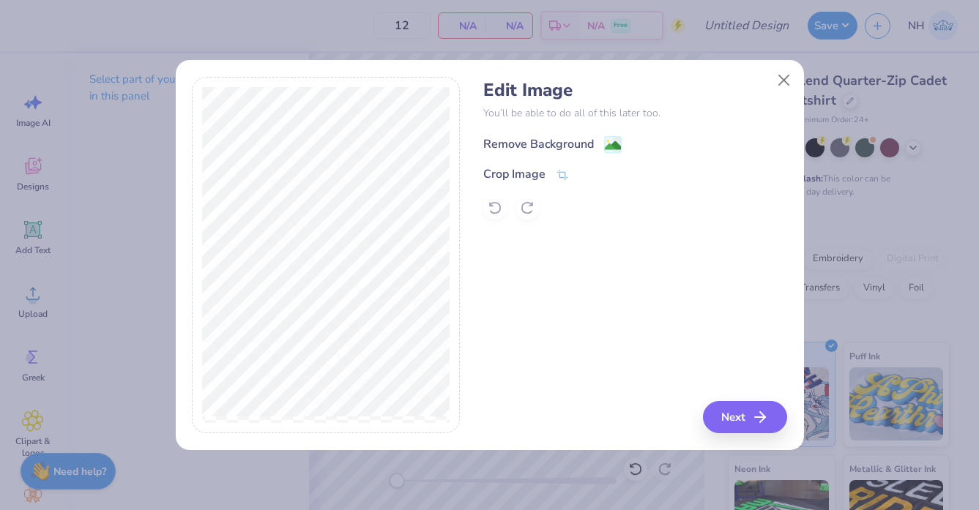
click at [513, 149] on div "Remove Background" at bounding box center [538, 144] width 111 height 18
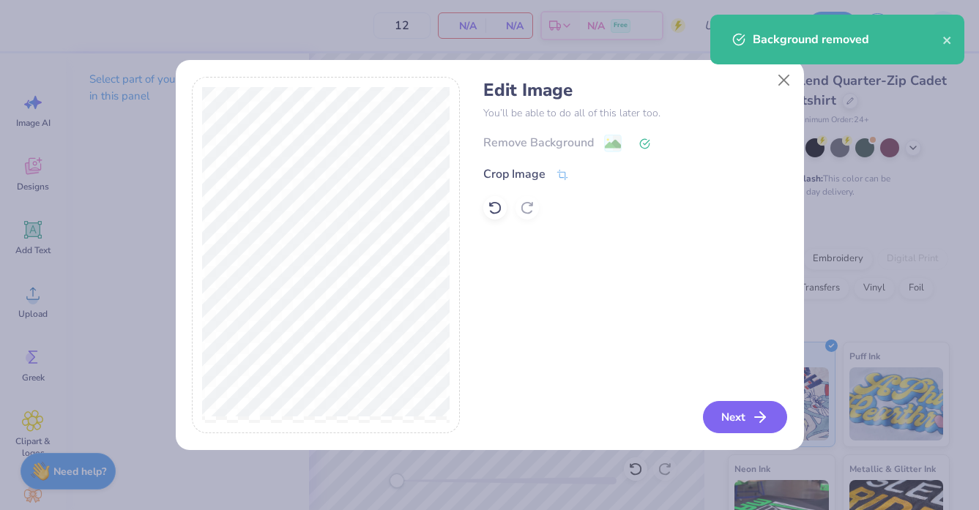
click at [745, 416] on button "Next" at bounding box center [745, 417] width 84 height 32
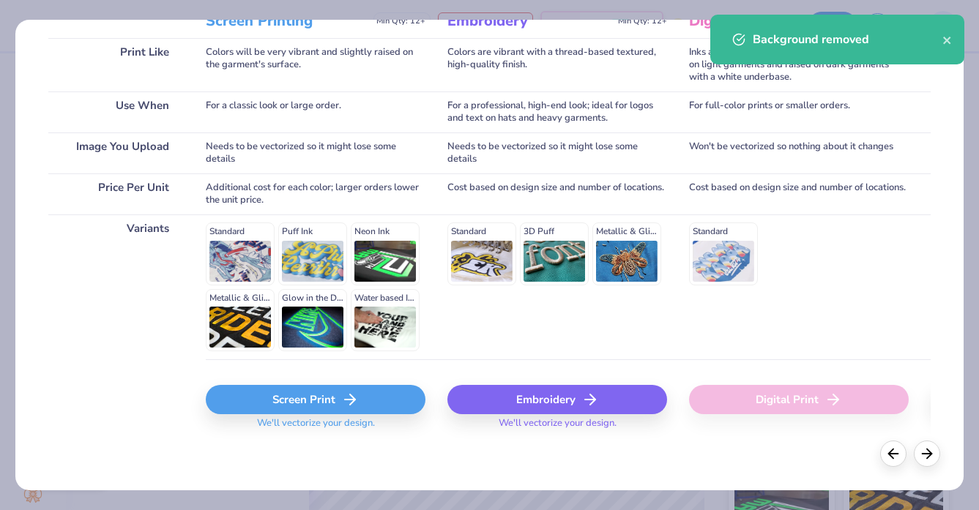
click at [366, 408] on div "Screen Print" at bounding box center [316, 399] width 220 height 29
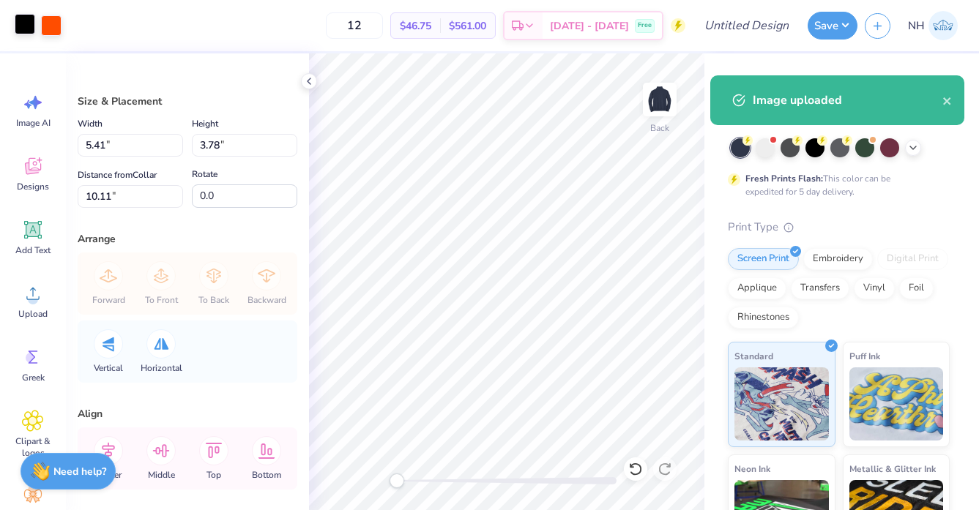
click at [28, 26] on div at bounding box center [25, 24] width 20 height 20
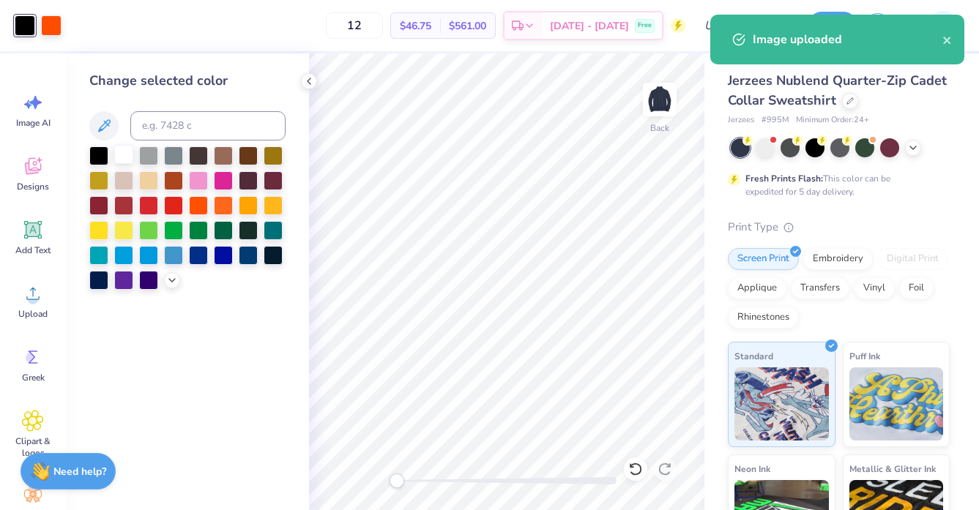
click at [125, 154] on div at bounding box center [123, 154] width 19 height 19
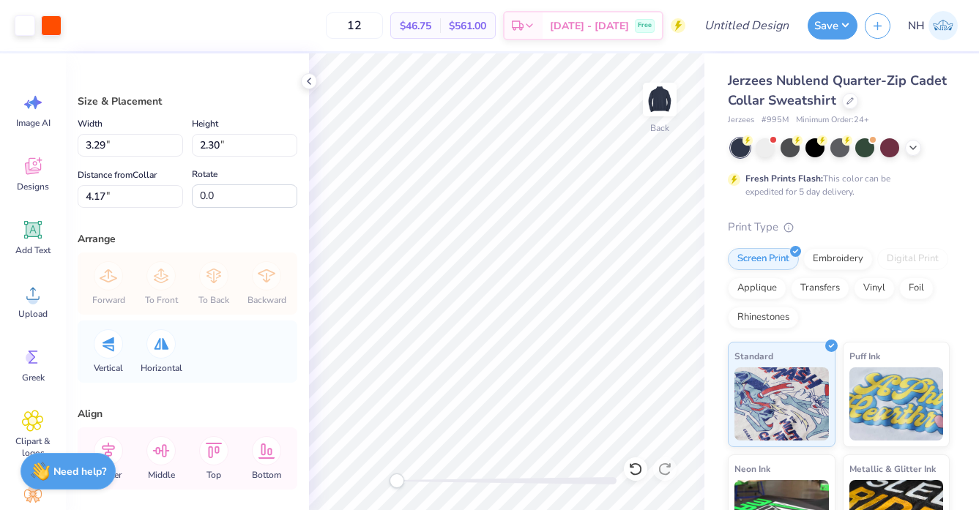
click at [63, 27] on div "Art colors 12 $46.75 Per Item $561.00 Total Est. Delivery Oct 10 - 13 Free Desi…" at bounding box center [489, 25] width 979 height 51
click at [54, 27] on div at bounding box center [51, 24] width 20 height 20
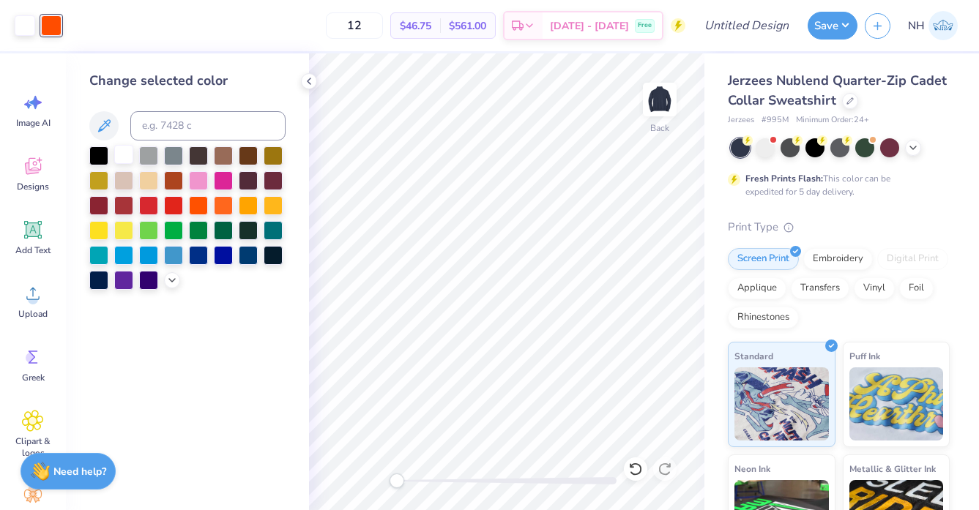
click at [122, 149] on div at bounding box center [123, 154] width 19 height 19
